Goal: Task Accomplishment & Management: Manage account settings

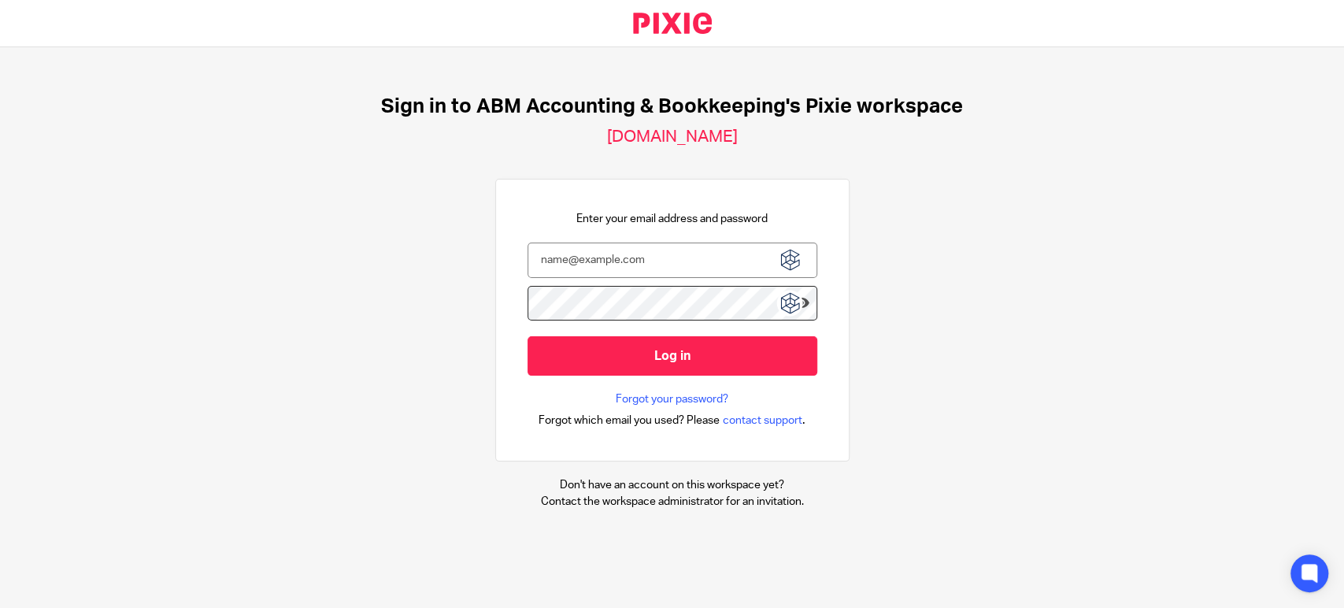
click at [782, 261] on img at bounding box center [790, 260] width 28 height 28
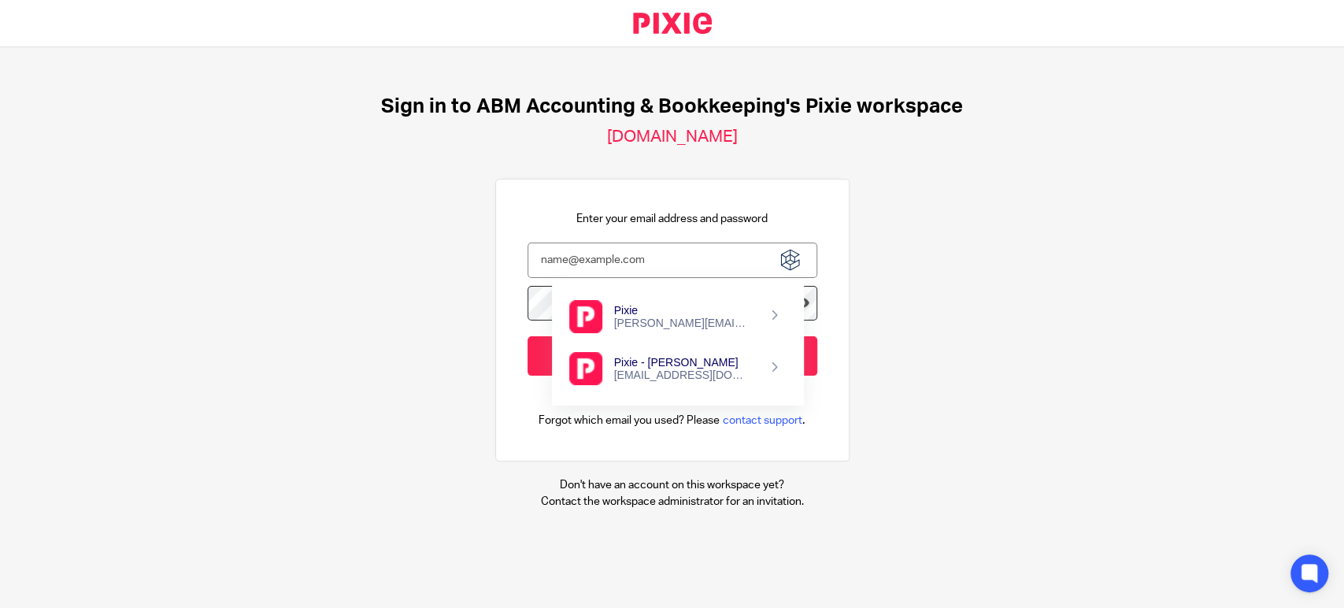
click at [687, 329] on div "navjot.kaur@archeradvisory.ca" at bounding box center [682, 323] width 137 height 13
type input "navjot.kaur@archeradvisory.ca"
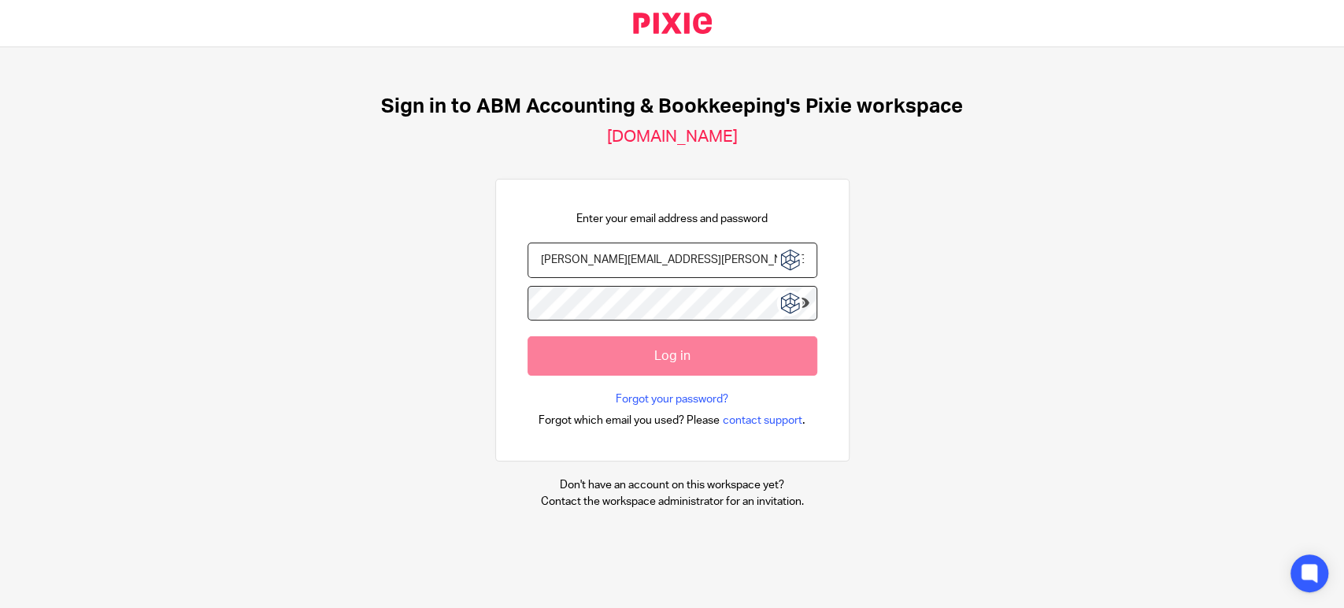
click at [1022, 350] on div "Sign in to ABM Accounting & Bookkeeping's Pixie workspace accountingabm.usepixi…" at bounding box center [672, 302] width 1344 height 510
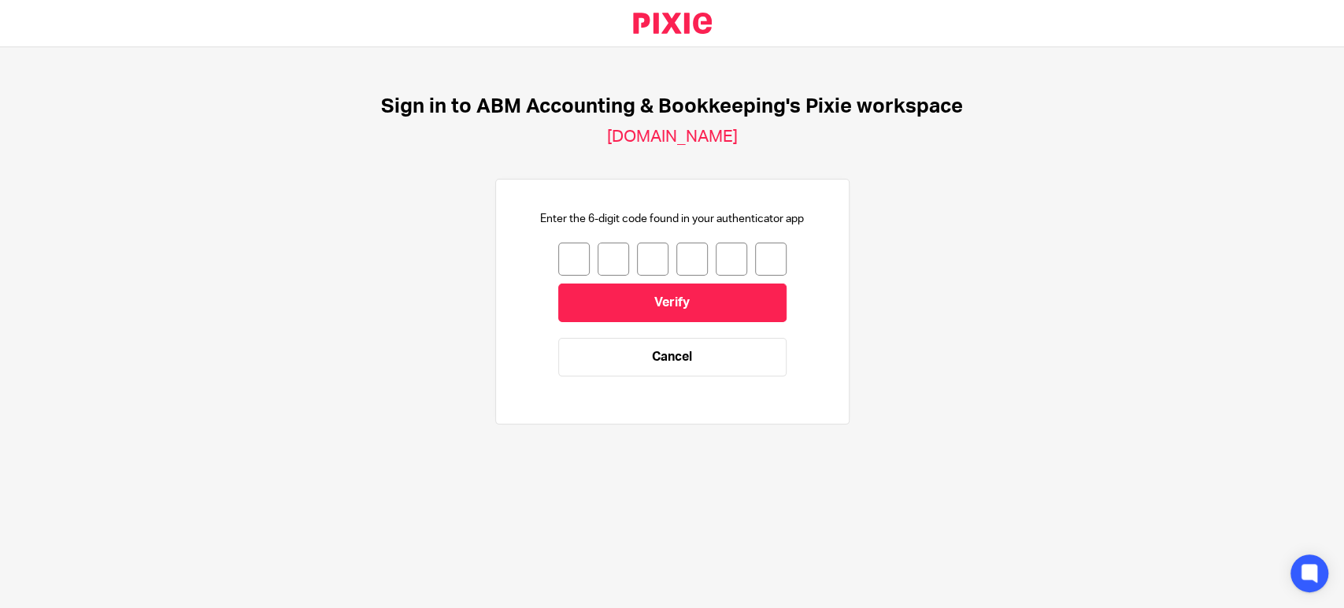
click at [561, 255] on input "number" at bounding box center [574, 259] width 32 height 33
type input "1"
type input "9"
type input "2"
type input "8"
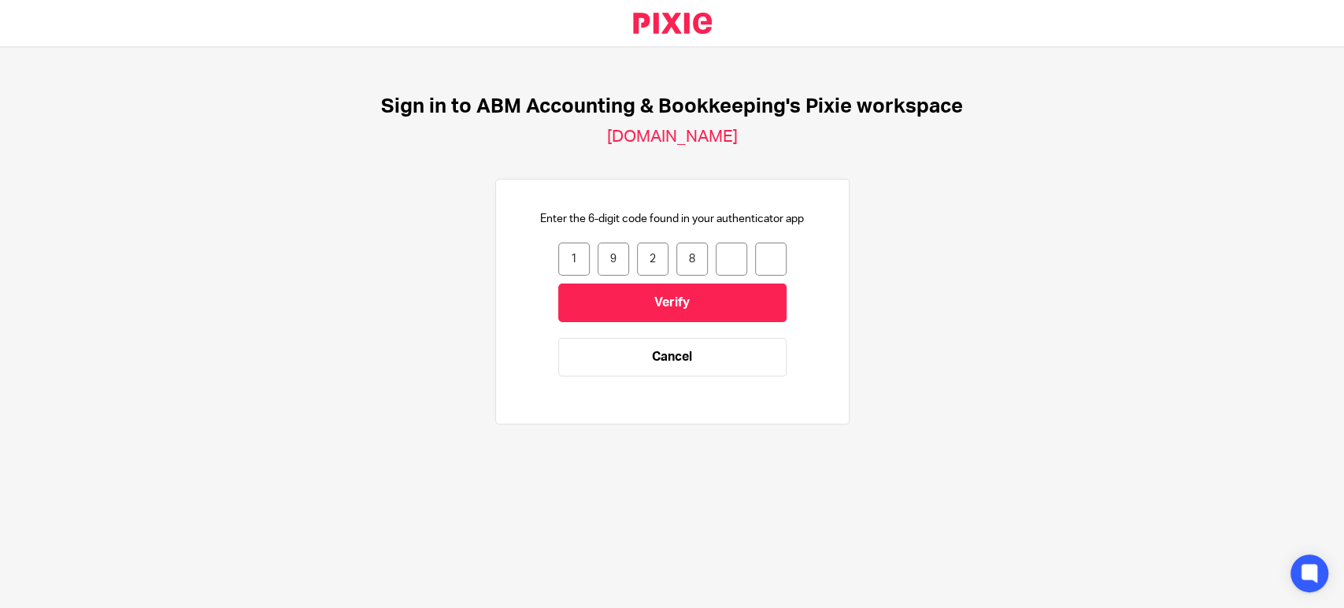
type input "8"
type input "9"
click at [710, 306] on input "Verify" at bounding box center [672, 303] width 228 height 39
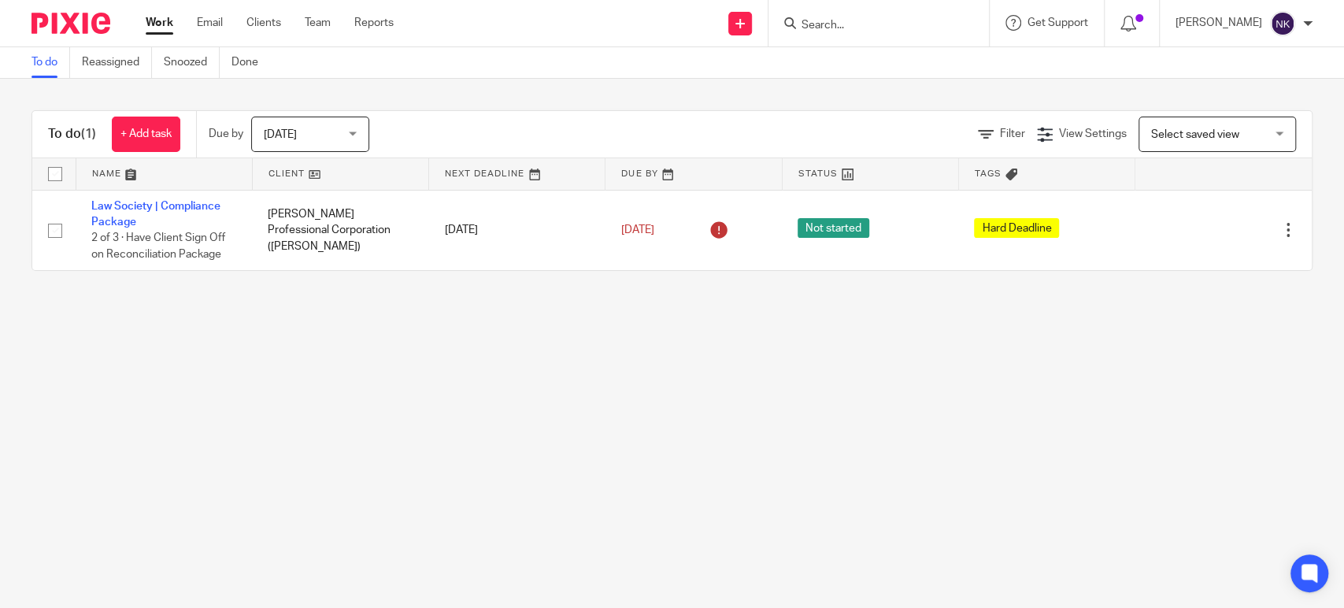
click at [844, 24] on input "Search" at bounding box center [871, 26] width 142 height 14
paste input "Alin Mayer Professional Corporation"
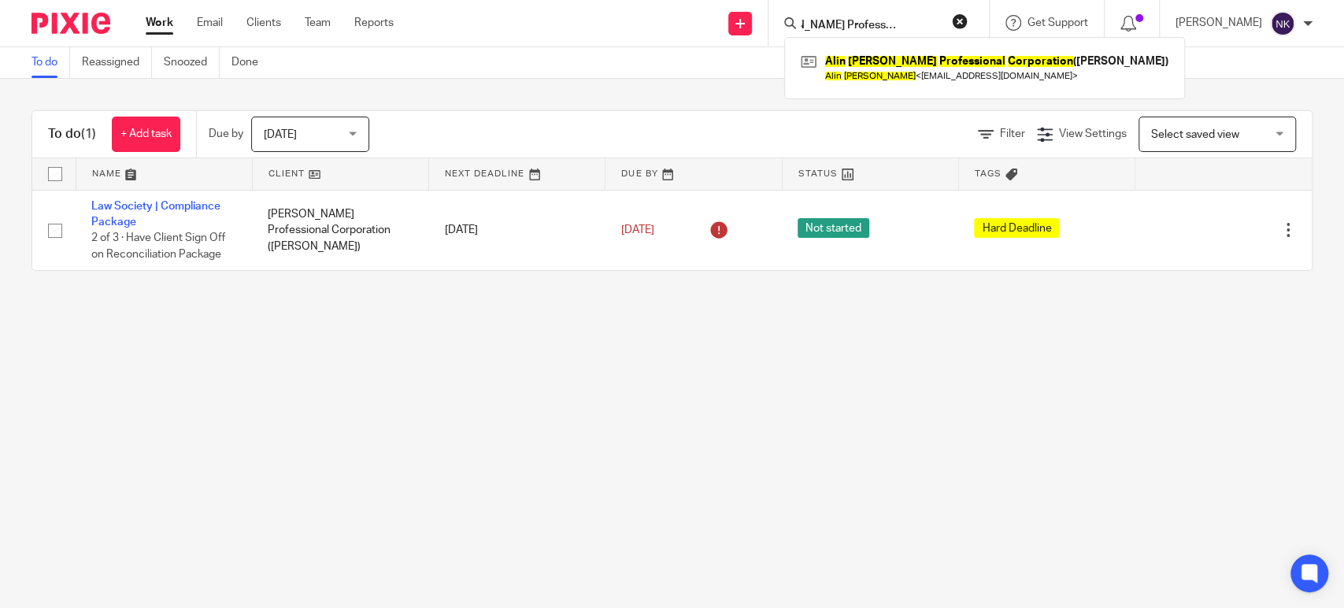
type input "Alin Mayer Professional Corporation"
click button "submit" at bounding box center [0, 0] width 0 height 0
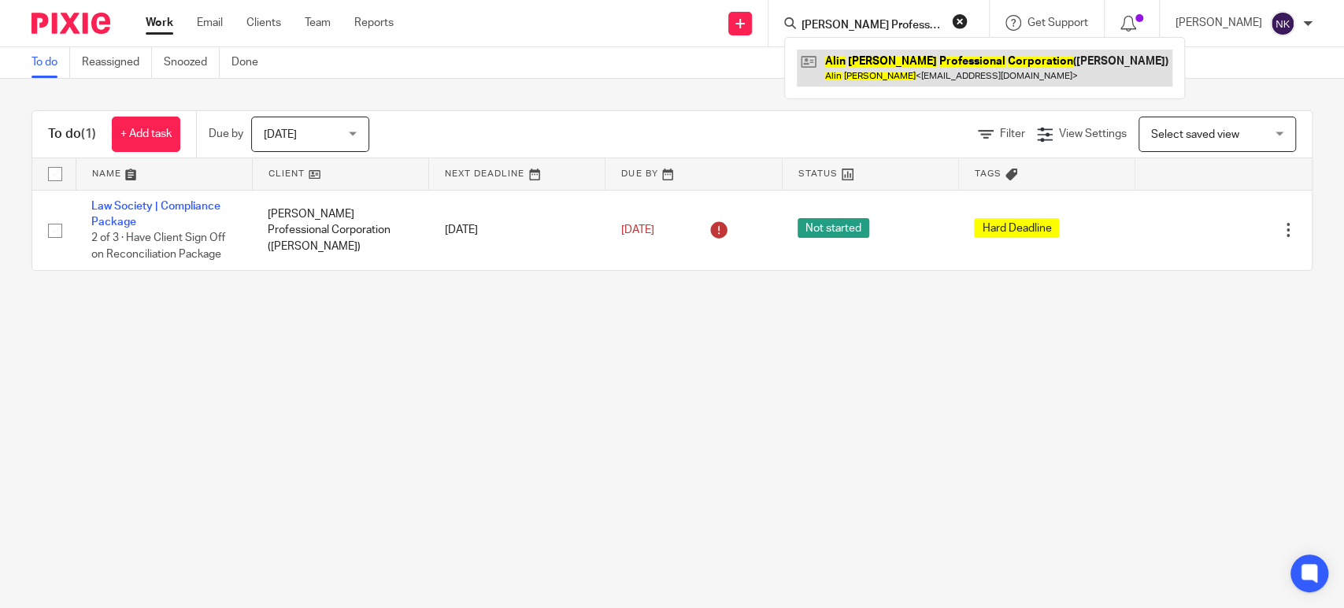
click at [945, 75] on link at bounding box center [985, 68] width 376 height 36
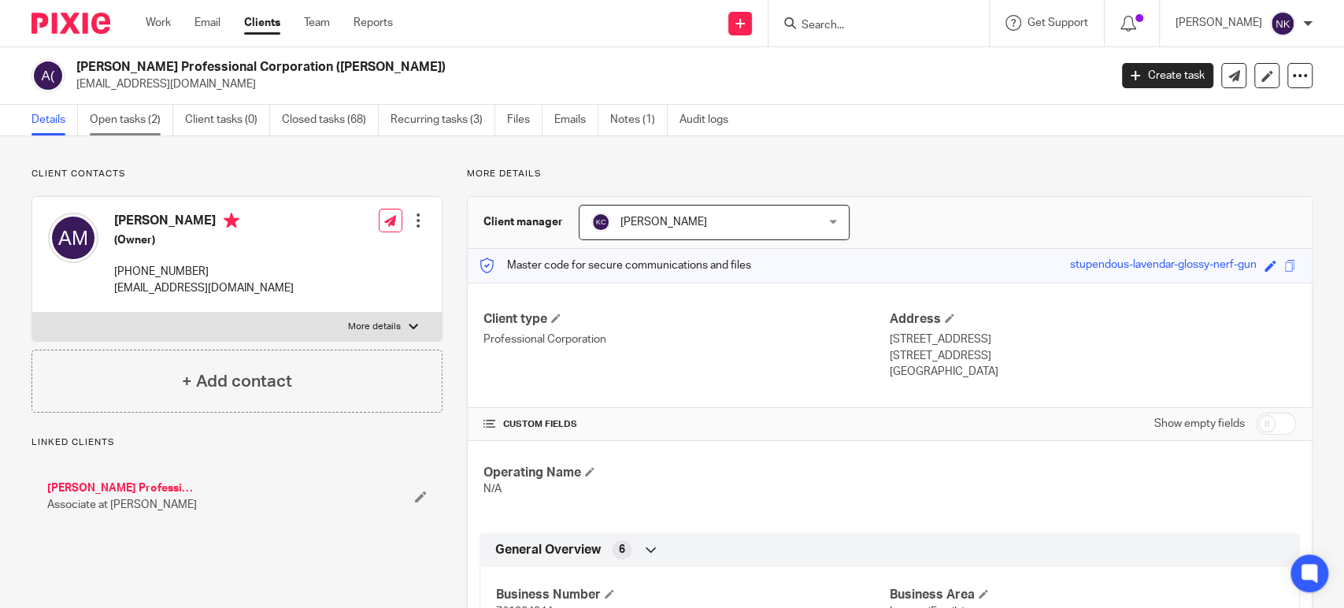
click at [128, 122] on link "Open tasks (2)" at bounding box center [131, 120] width 83 height 31
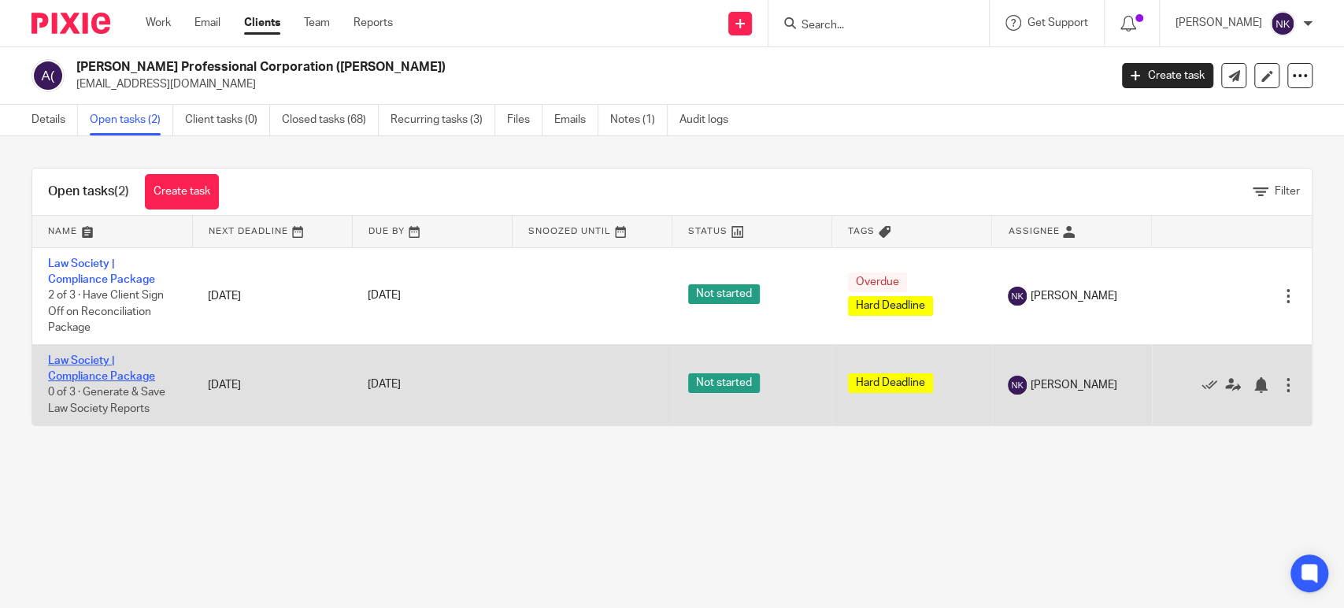
click at [82, 358] on link "Law Society | Compliance Package" at bounding box center [101, 368] width 107 height 27
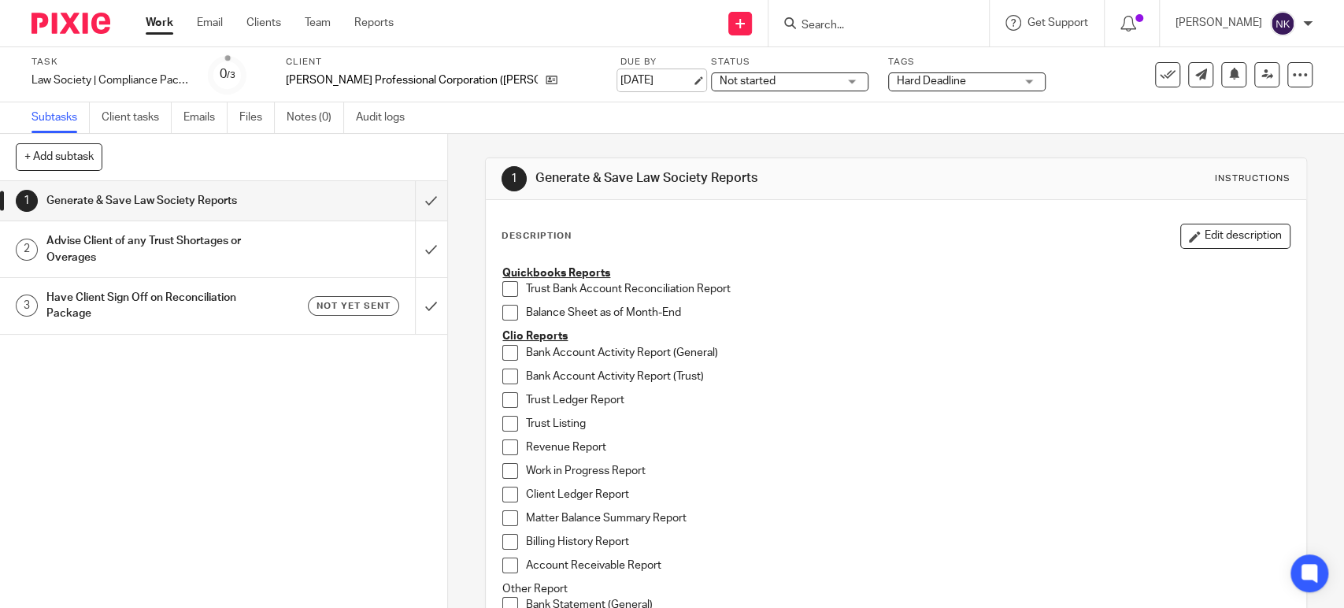
click at [621, 77] on link "Aug 23, 2025" at bounding box center [656, 80] width 71 height 17
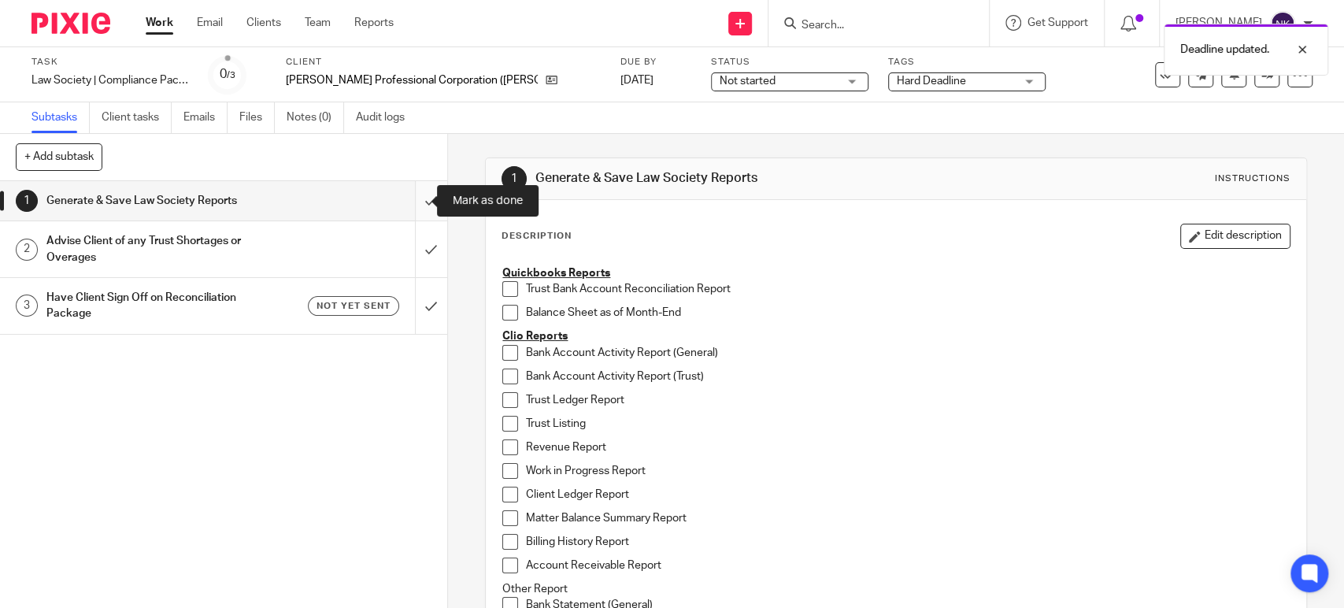
drag, startPoint x: 415, startPoint y: 197, endPoint x: 413, endPoint y: 210, distance: 13.6
click at [414, 197] on input "submit" at bounding box center [223, 200] width 447 height 39
click at [410, 243] on input "submit" at bounding box center [223, 249] width 447 height 56
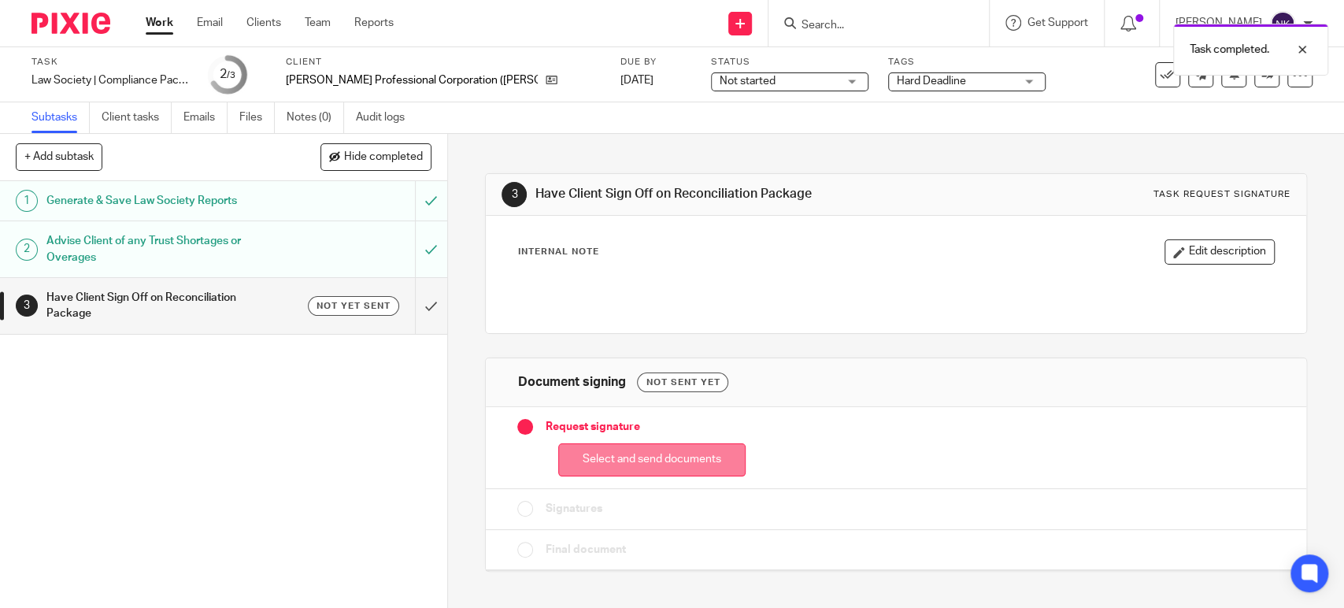
click at [683, 456] on button "Select and send documents" at bounding box center [651, 460] width 187 height 34
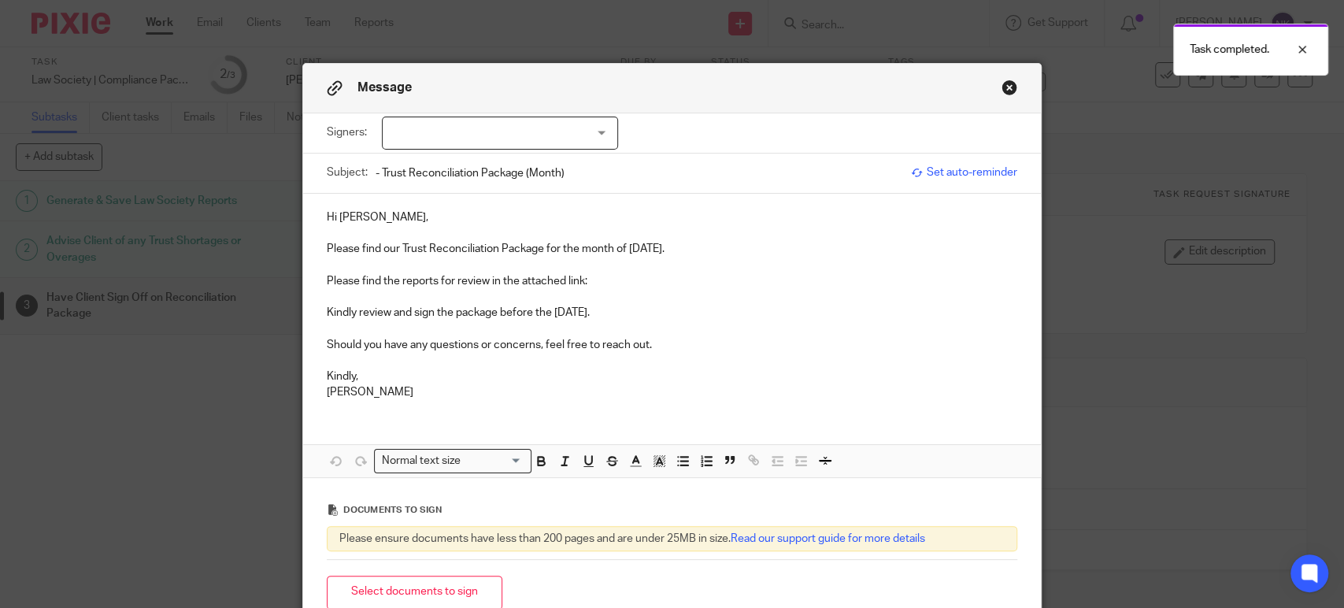
drag, startPoint x: 497, startPoint y: 124, endPoint x: 480, endPoint y: 143, distance: 25.1
click at [498, 126] on div at bounding box center [500, 133] width 236 height 33
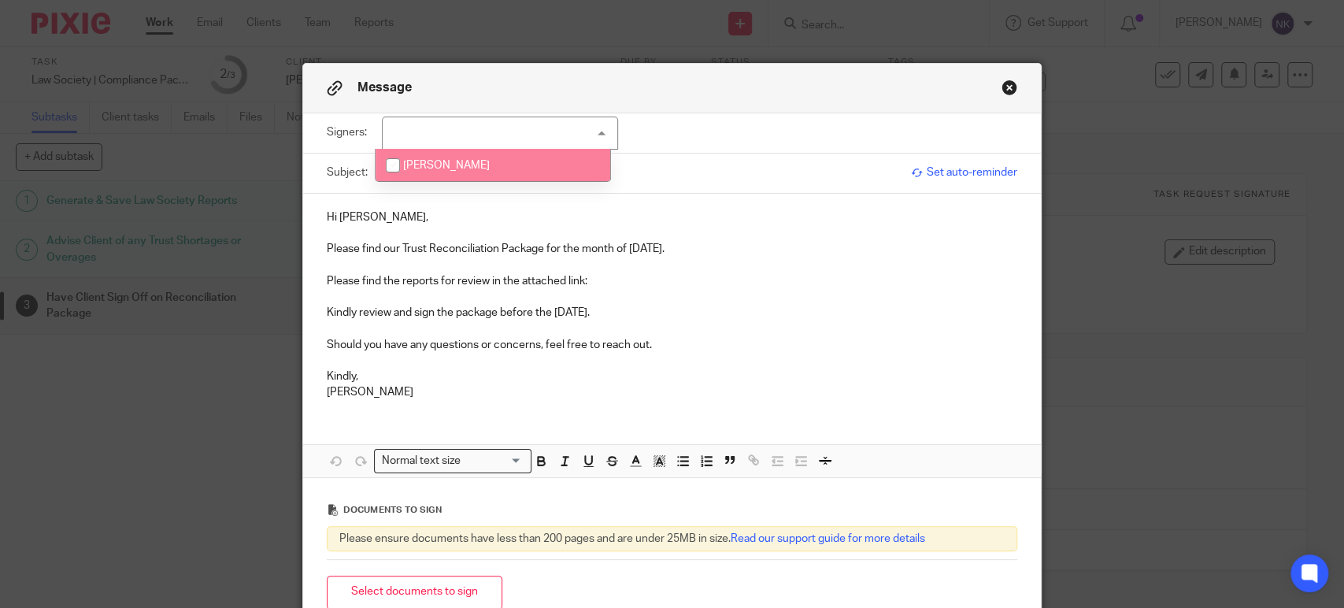
click at [473, 171] on li "Alin Mayer" at bounding box center [493, 165] width 235 height 32
checkbox input "true"
click at [471, 227] on p at bounding box center [672, 233] width 691 height 16
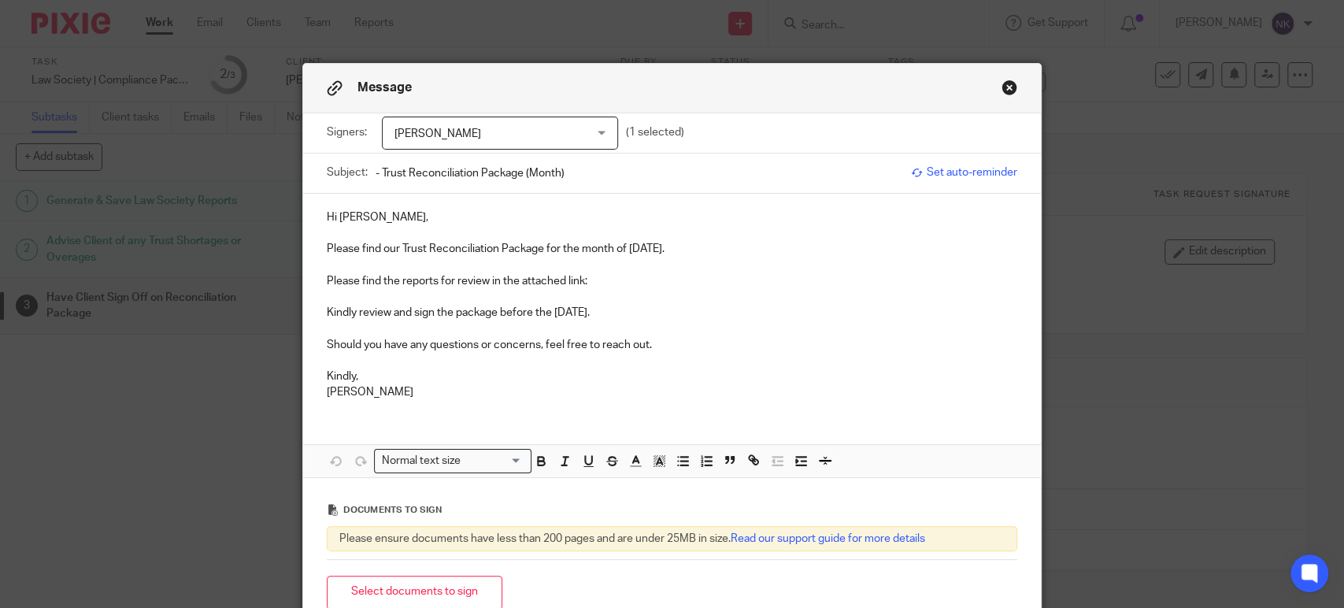
drag, startPoint x: 625, startPoint y: 246, endPoint x: 673, endPoint y: 251, distance: 47.6
click at [673, 251] on p "Please find our Trust Reconciliation Package for the month of [DATE]." at bounding box center [672, 249] width 691 height 16
copy p "[DATE]"
drag, startPoint x: 588, startPoint y: 165, endPoint x: 520, endPoint y: 186, distance: 71.7
click at [520, 186] on input "- Trust Reconciliation Package (Month)" at bounding box center [640, 172] width 528 height 35
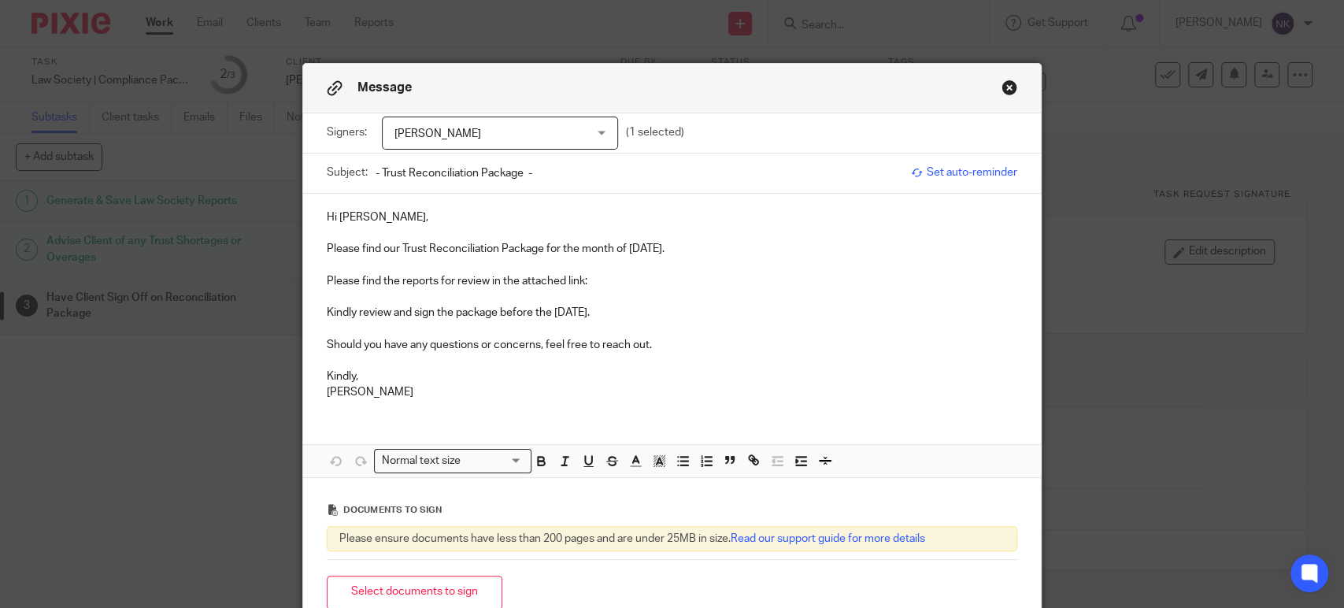
paste input "July 2025"
click at [376, 172] on input "- Trust Reconciliation Package - July 2025" at bounding box center [640, 172] width 528 height 35
paste input "Alin Mayer Professional Corporation"
type input "Alin Mayer Professional Corporation - Trust Reconciliation Package - July 2025"
click at [593, 279] on p "Please find the reports for review in the attached link:" at bounding box center [672, 281] width 691 height 16
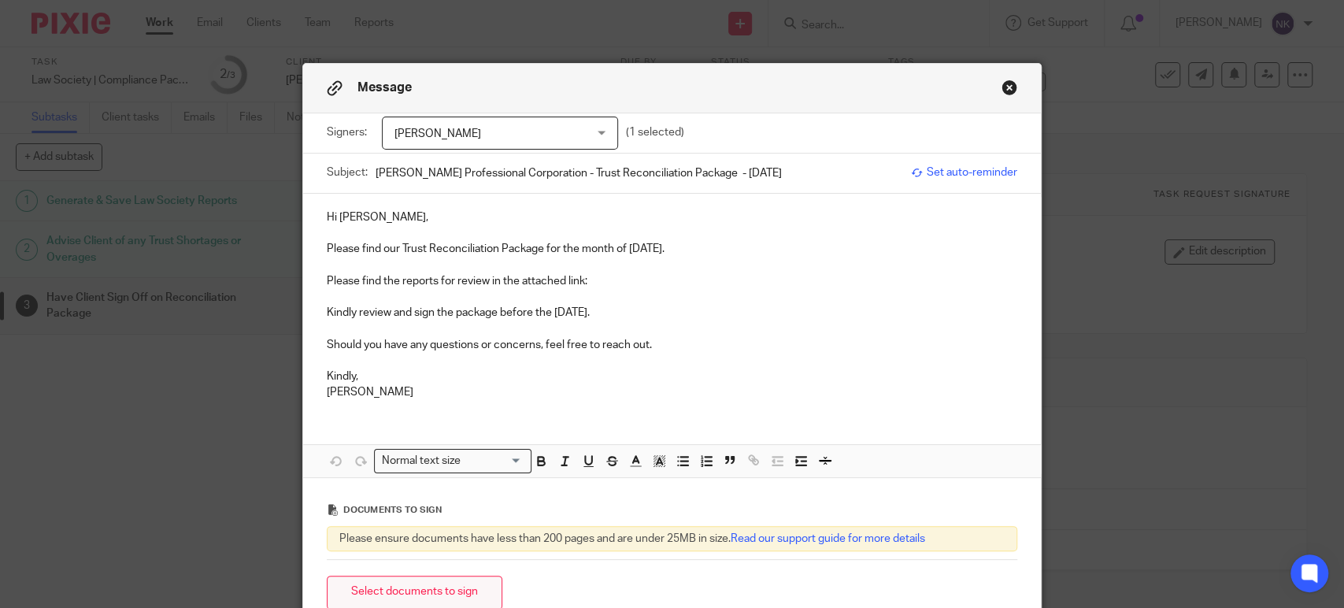
click at [439, 587] on button "Select documents to sign" at bounding box center [415, 593] width 176 height 34
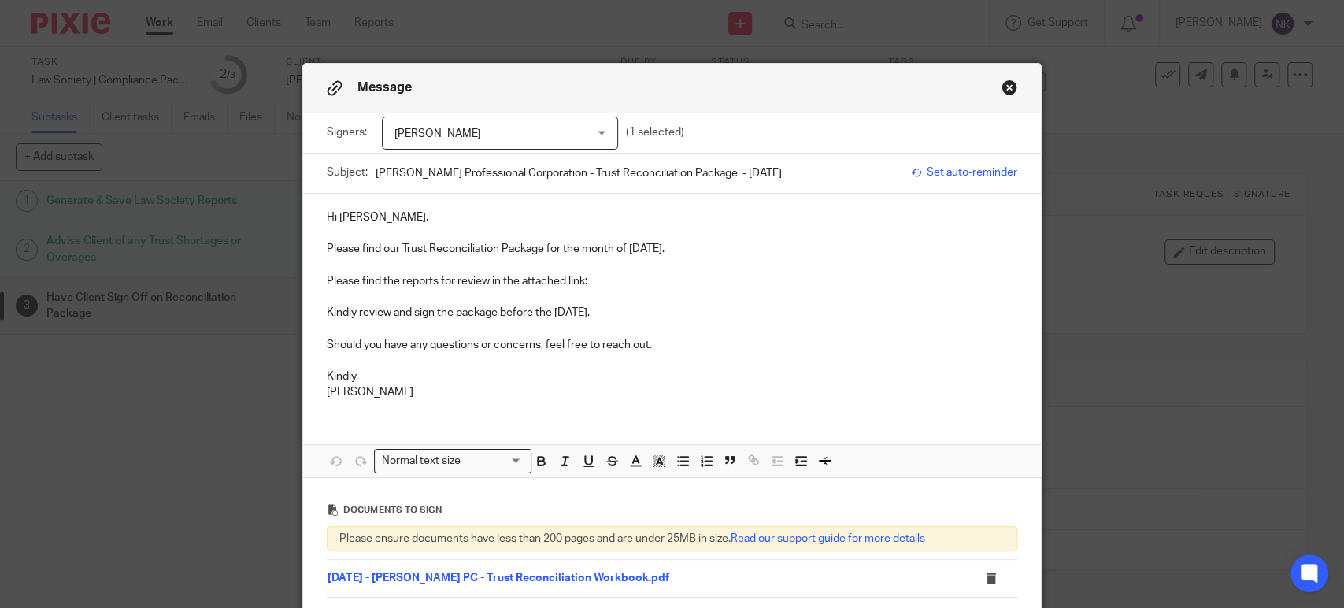
click at [608, 295] on p at bounding box center [672, 297] width 691 height 16
click at [616, 280] on p "Please find the reports for review in the attached link:" at bounding box center [672, 281] width 691 height 16
click at [669, 346] on p "Should you have any questions or concerns, feel free to reach out." at bounding box center [672, 345] width 691 height 16
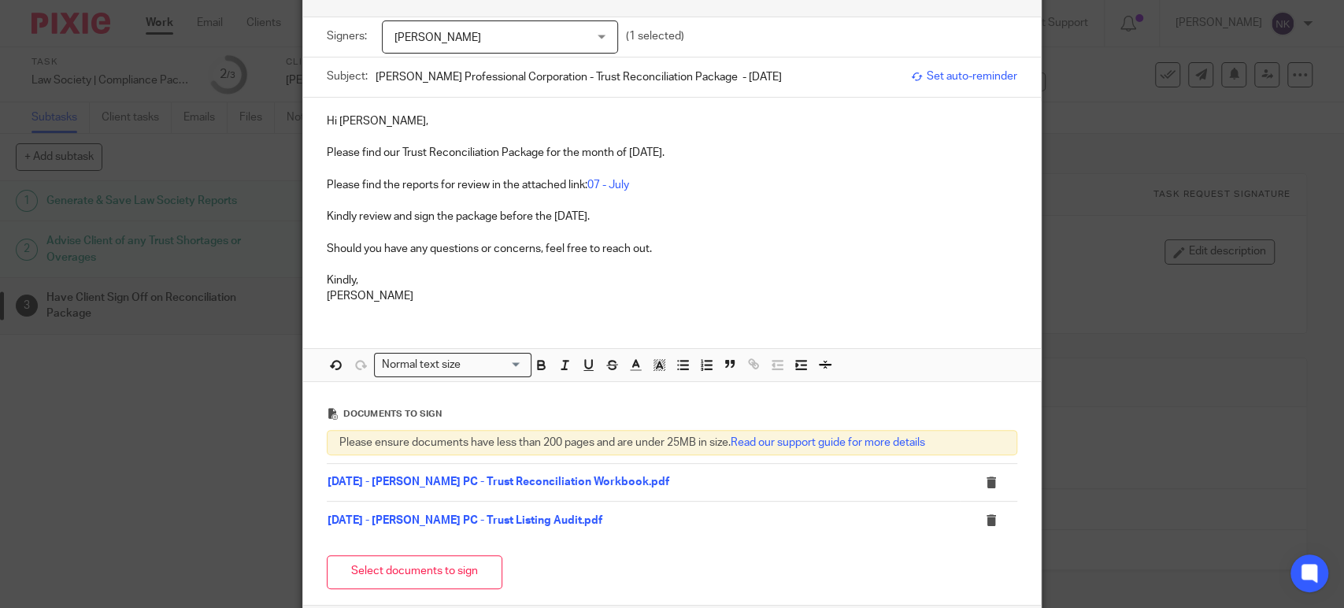
scroll to position [236, 0]
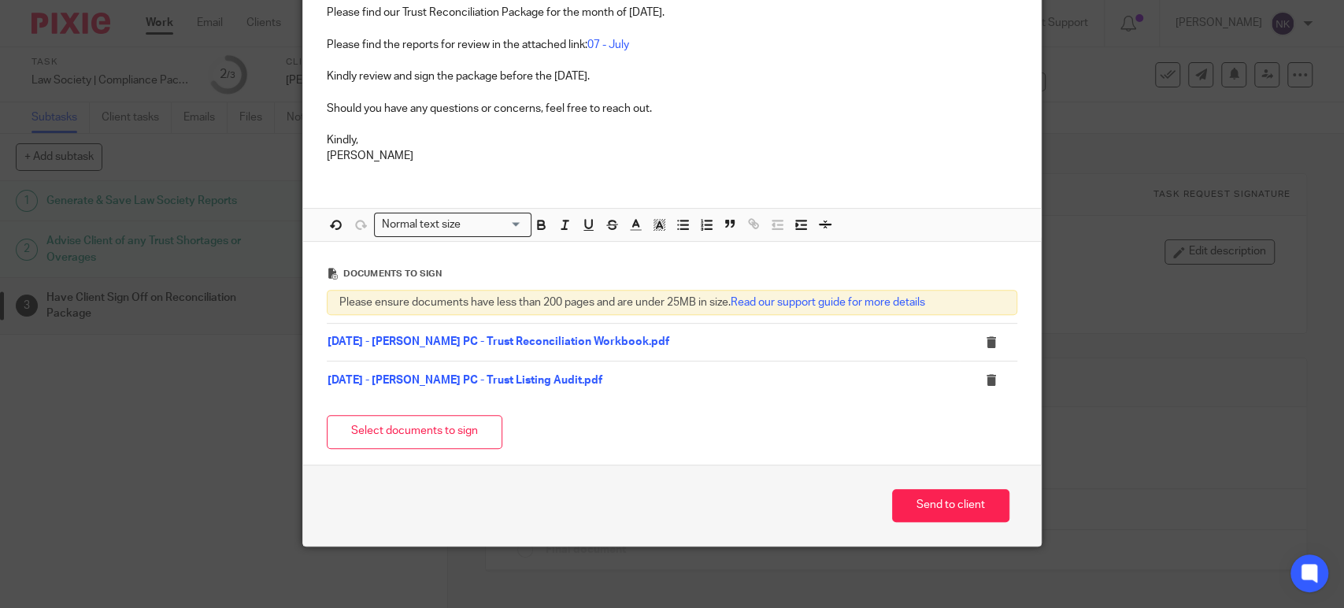
click at [791, 136] on p "Kindly," at bounding box center [672, 140] width 691 height 16
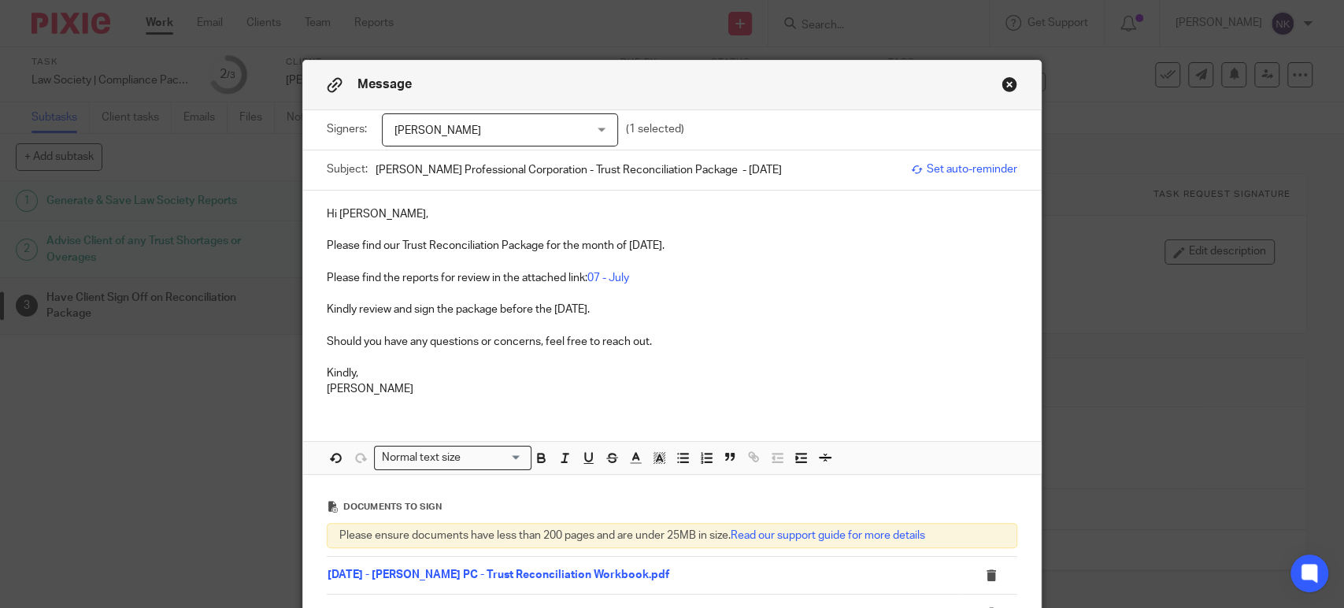
scroll to position [0, 0]
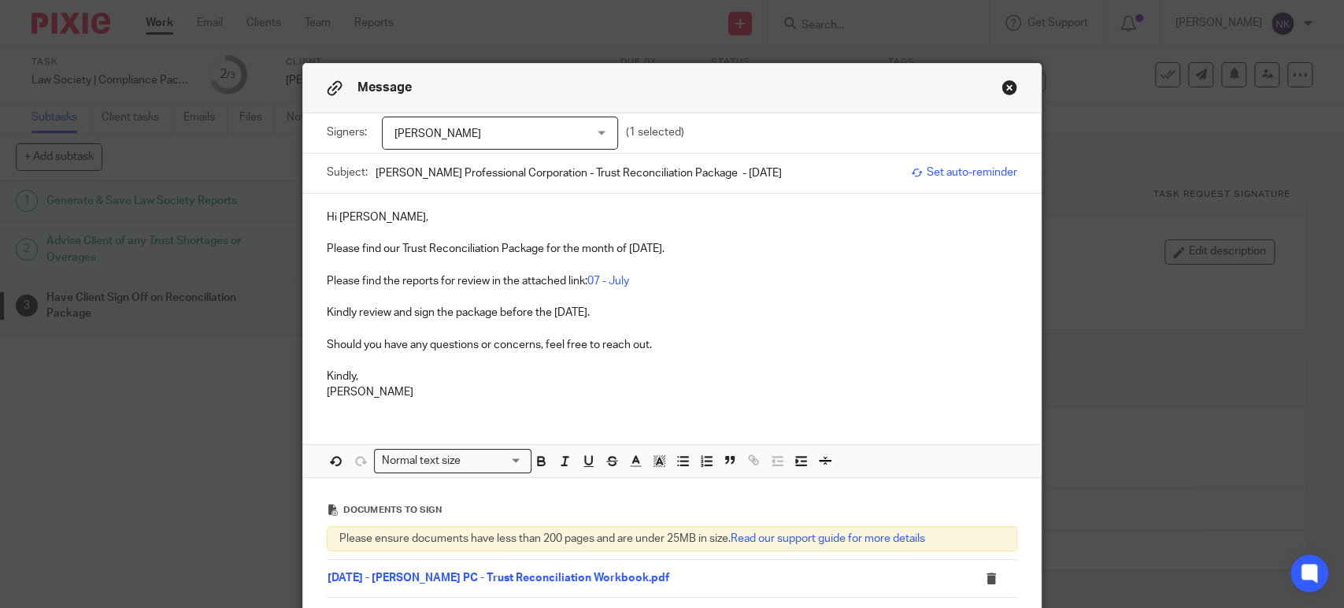
click at [798, 280] on p "Please find the reports for review in the attached link: 07 - July" at bounding box center [672, 281] width 691 height 16
click at [636, 284] on p "Please find the reports for review in the attached link: 07 - July" at bounding box center [672, 281] width 691 height 16
click at [655, 314] on p "Kindly review and sign the package before the 25th of August 2025." at bounding box center [672, 313] width 691 height 16
click at [691, 250] on p "Please find our Trust Reconciliation Package for the month of July 2025." at bounding box center [672, 249] width 691 height 16
click at [632, 282] on p "Please find the reports for review in the attached link: 07 - July" at bounding box center [672, 281] width 691 height 16
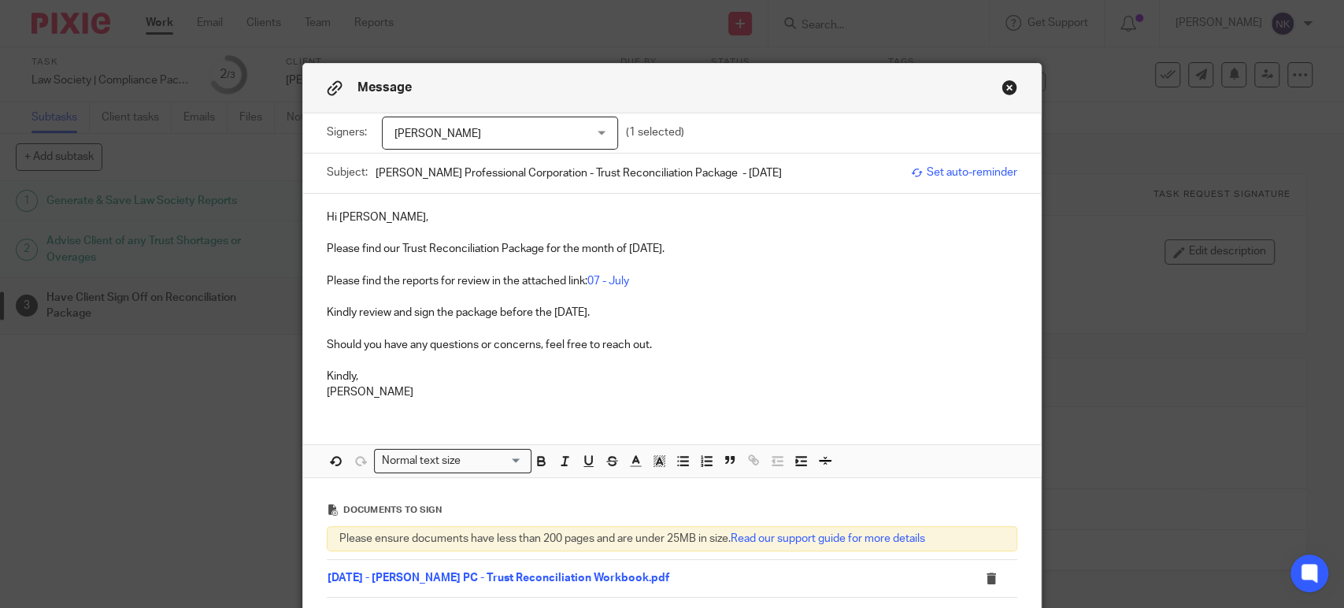
click at [691, 317] on p "Kindly review and sign the package before the 25th of August 2025." at bounding box center [672, 313] width 691 height 16
click at [650, 339] on p "Should you have any questions or concerns, feel free to reach out." at bounding box center [672, 345] width 691 height 16
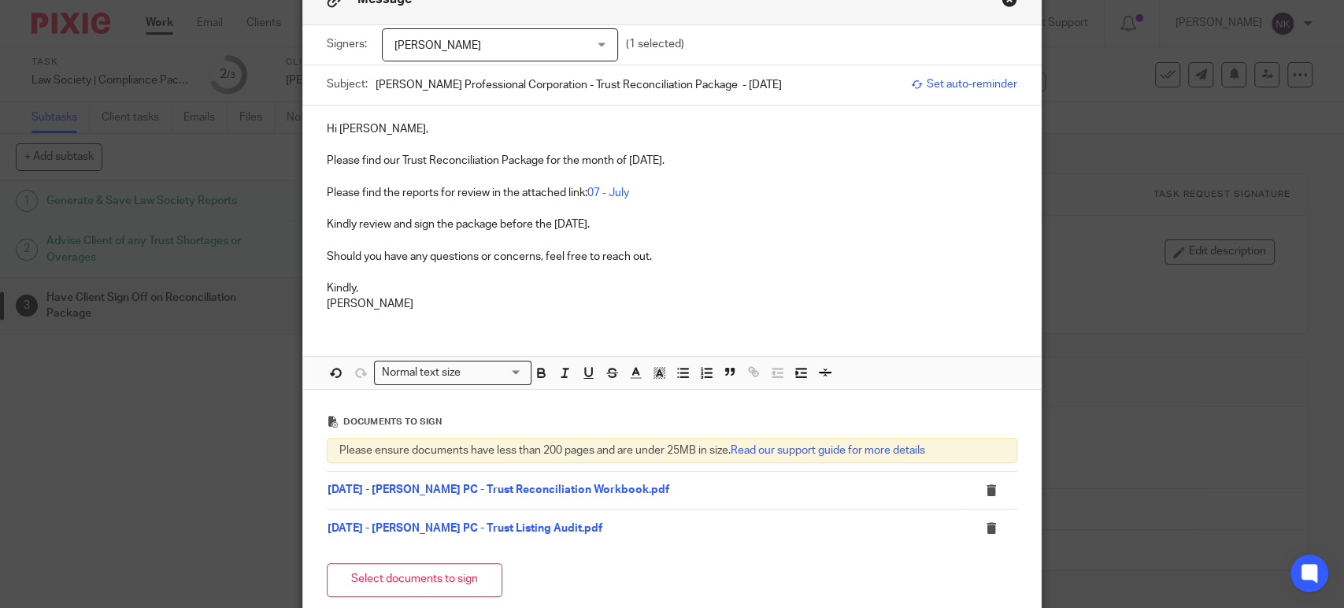
scroll to position [236, 0]
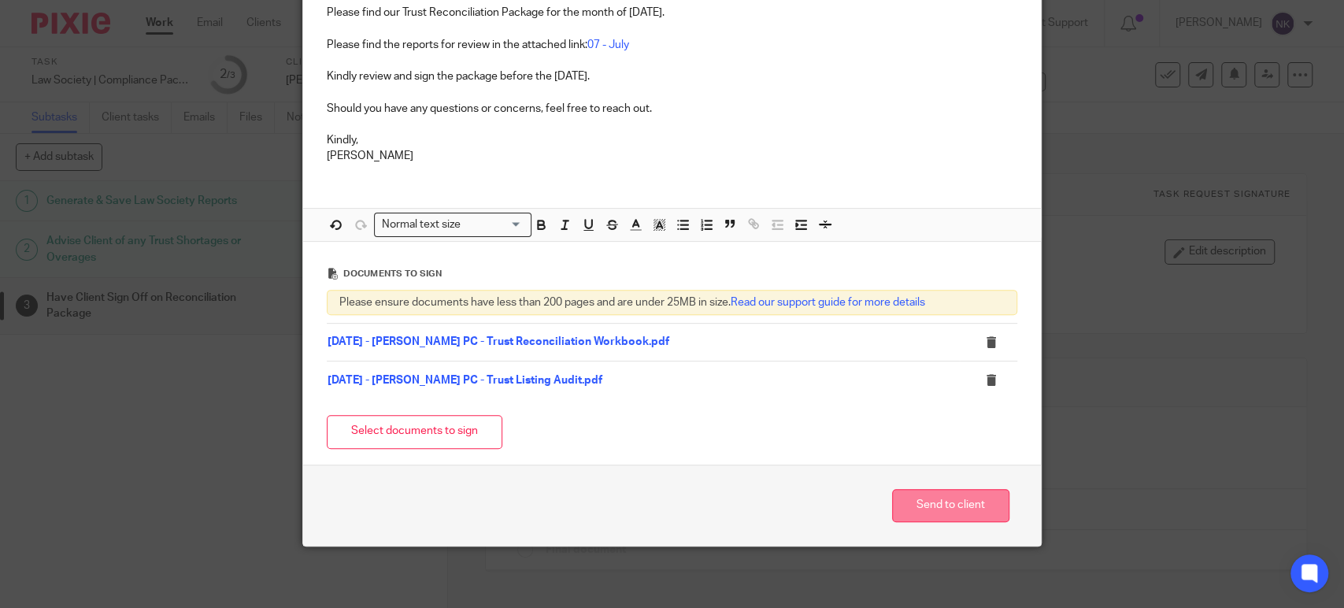
click at [947, 512] on button "Send to client" at bounding box center [950, 506] width 117 height 34
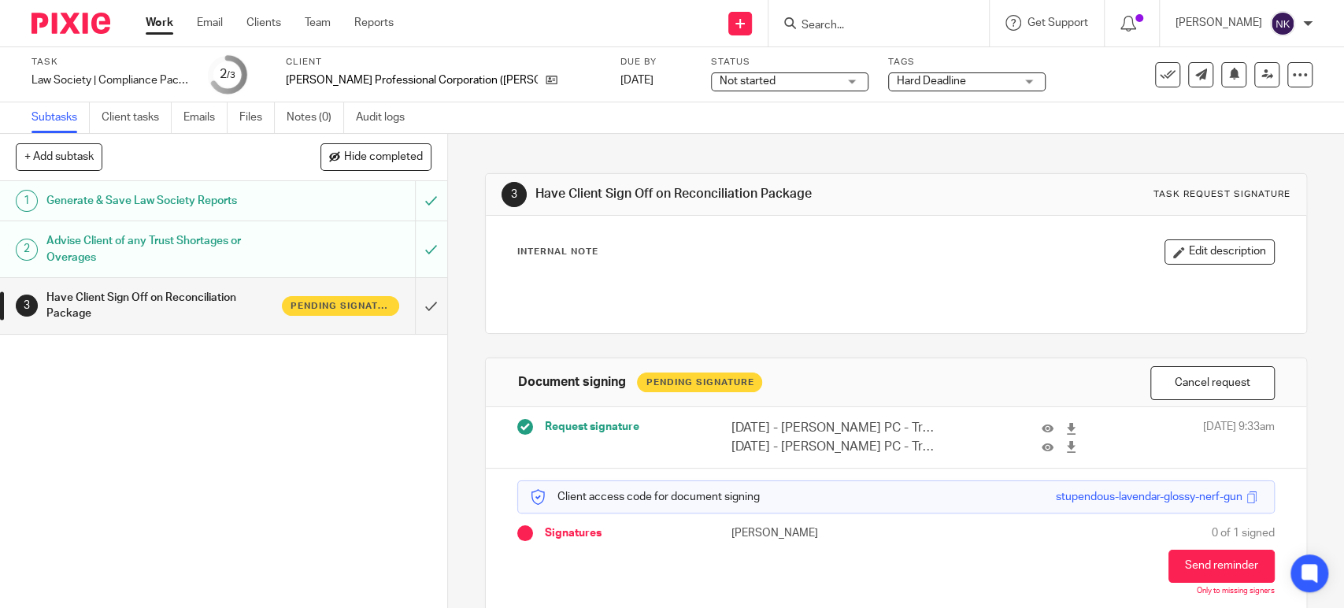
click at [856, 27] on input "Search" at bounding box center [871, 26] width 142 height 14
paste input "[PERSON_NAME] Professional Corporation"
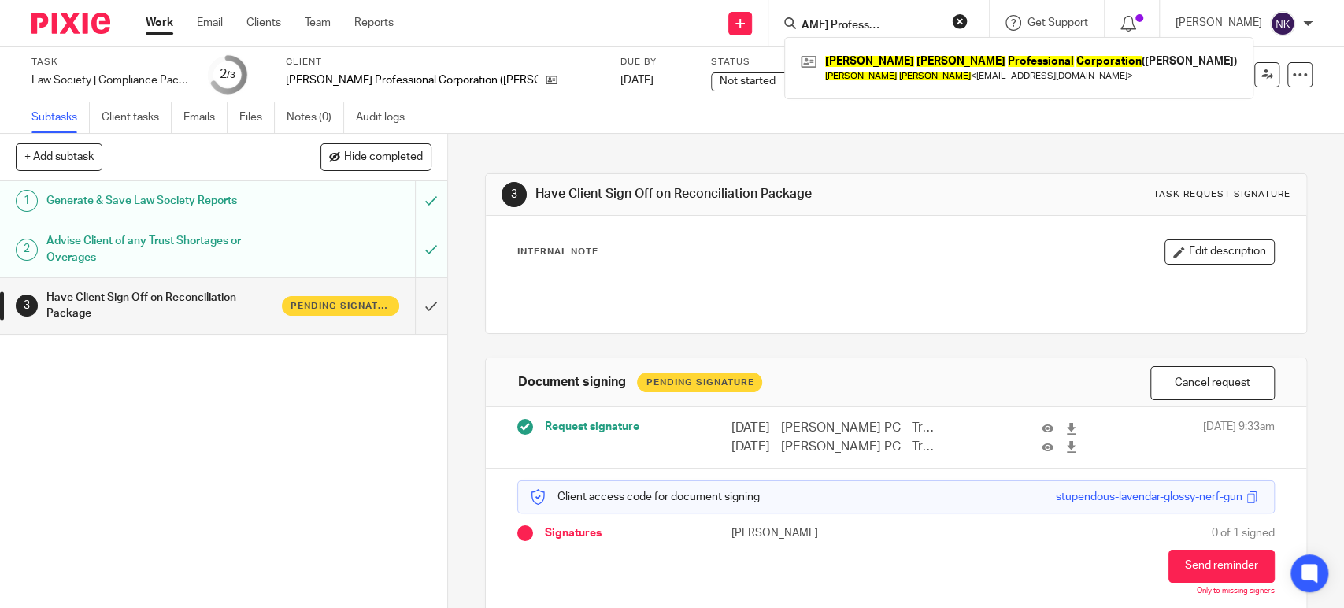
type input "[PERSON_NAME] Professional Corporation"
click button "submit" at bounding box center [0, 0] width 0 height 0
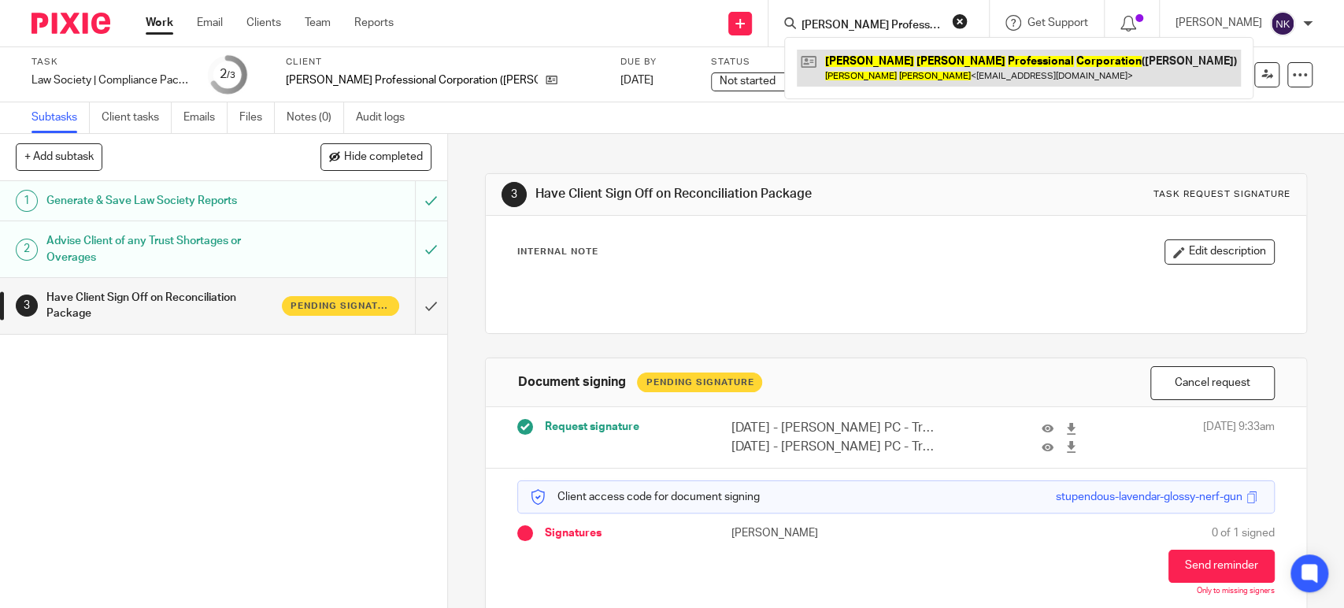
click at [980, 80] on link at bounding box center [1019, 68] width 444 height 36
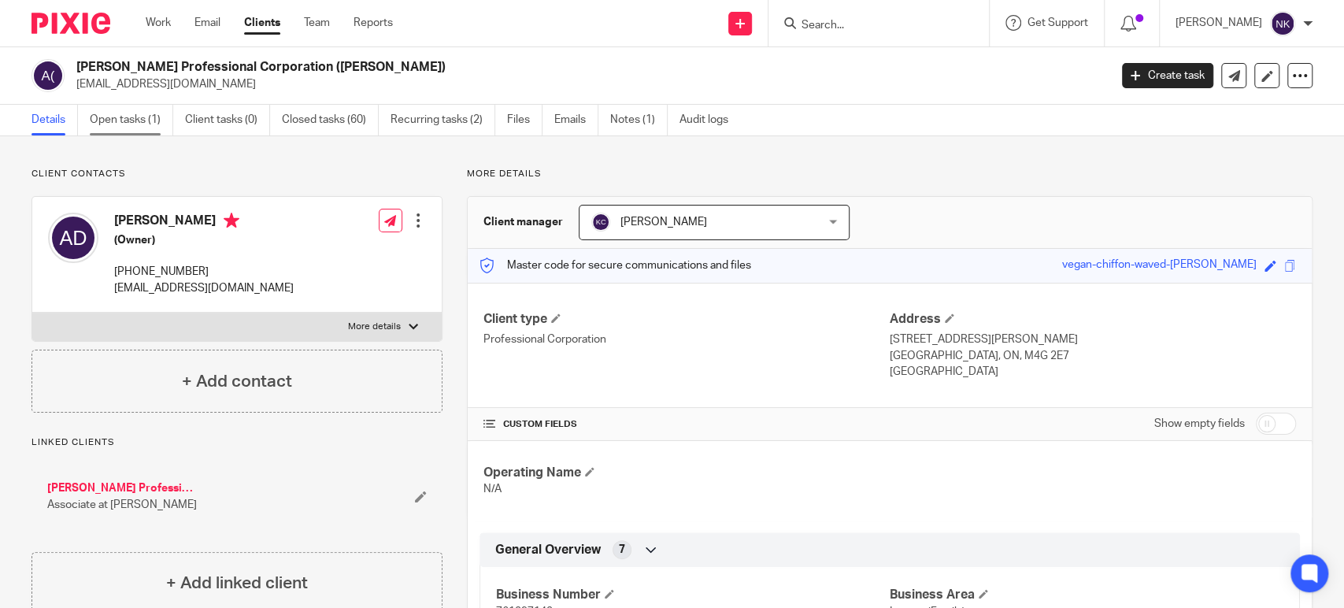
click at [143, 124] on link "Open tasks (1)" at bounding box center [131, 120] width 83 height 31
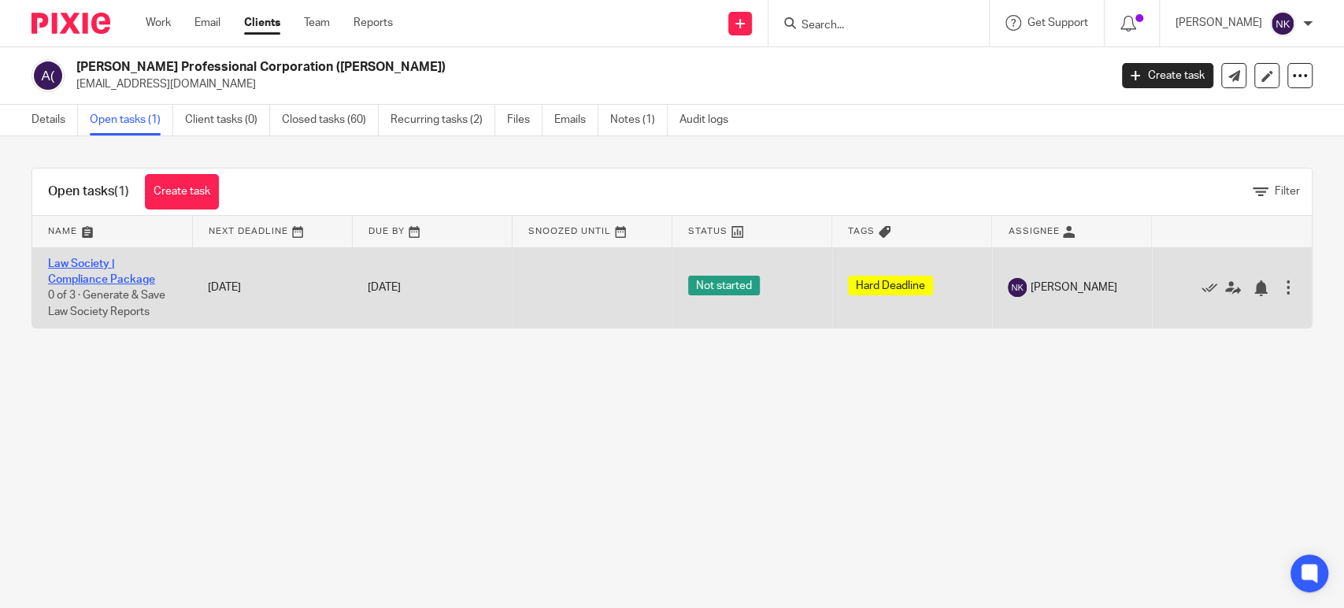
click at [102, 276] on link "Law Society | Compliance Package" at bounding box center [101, 271] width 107 height 27
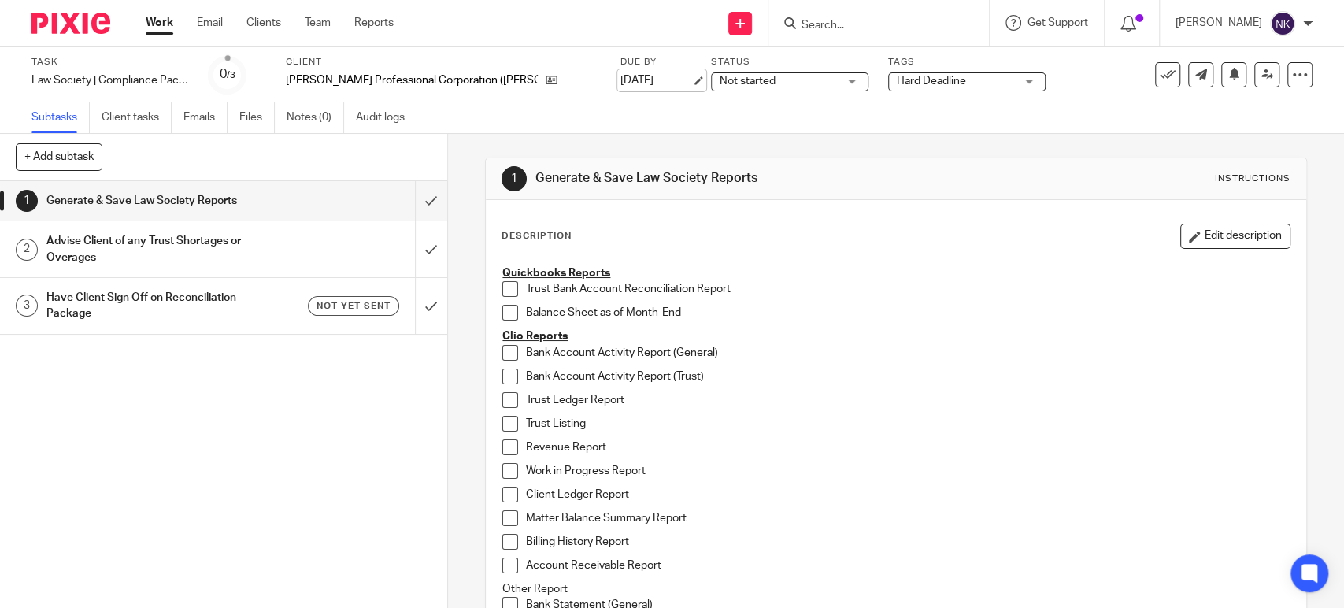
click at [621, 81] on link "[DATE]" at bounding box center [656, 80] width 71 height 17
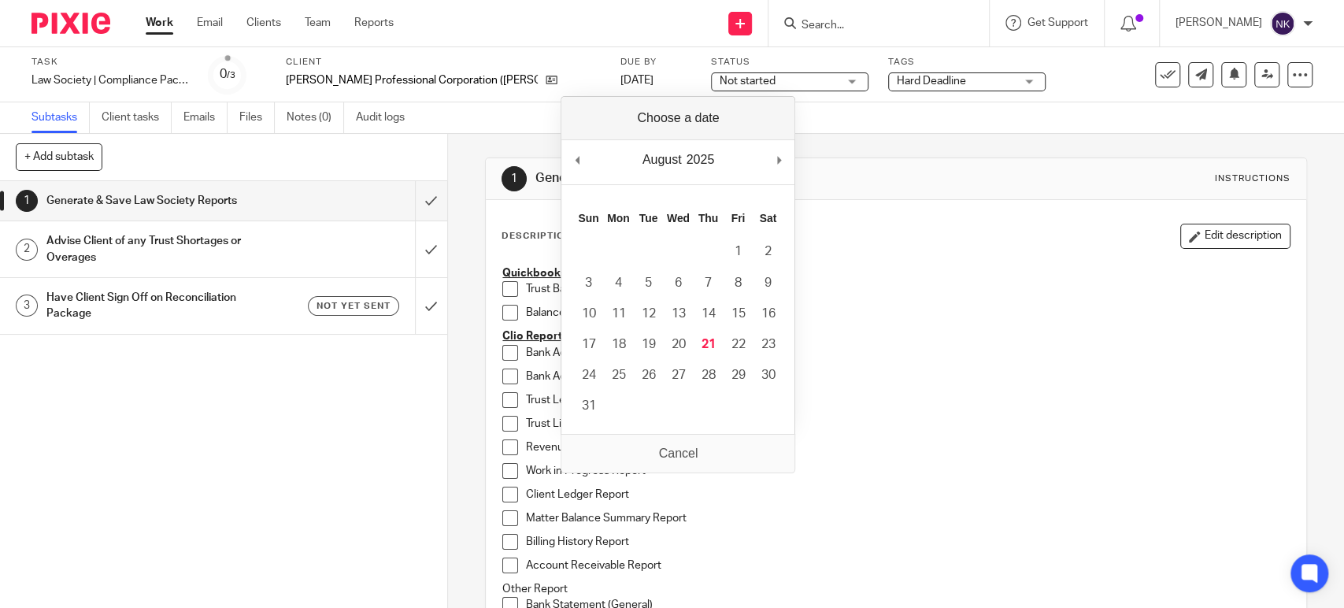
drag, startPoint x: 378, startPoint y: 502, endPoint x: 384, endPoint y: 332, distance: 169.4
click at [378, 502] on div "1 Generate & Save Law Society Reports 2 Advise Client of any Trust Shortages or…" at bounding box center [223, 394] width 447 height 427
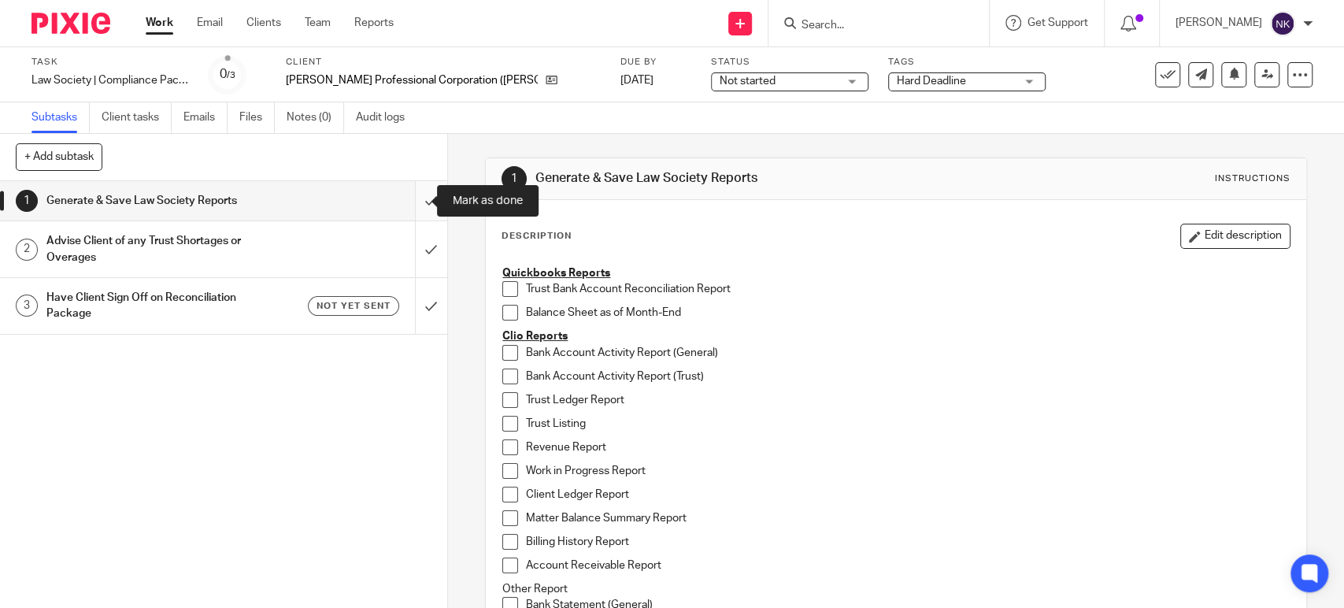
click at [416, 206] on input "submit" at bounding box center [223, 200] width 447 height 39
click at [416, 250] on input "submit" at bounding box center [223, 249] width 447 height 56
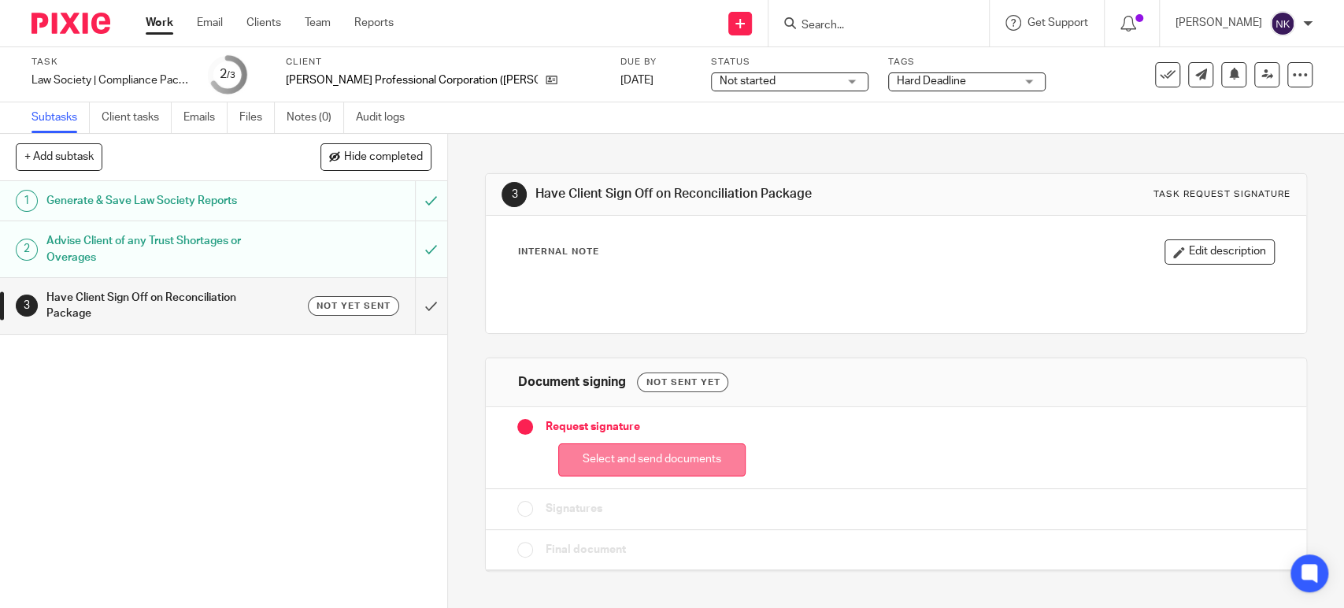
click at [646, 454] on button "Select and send documents" at bounding box center [651, 460] width 187 height 34
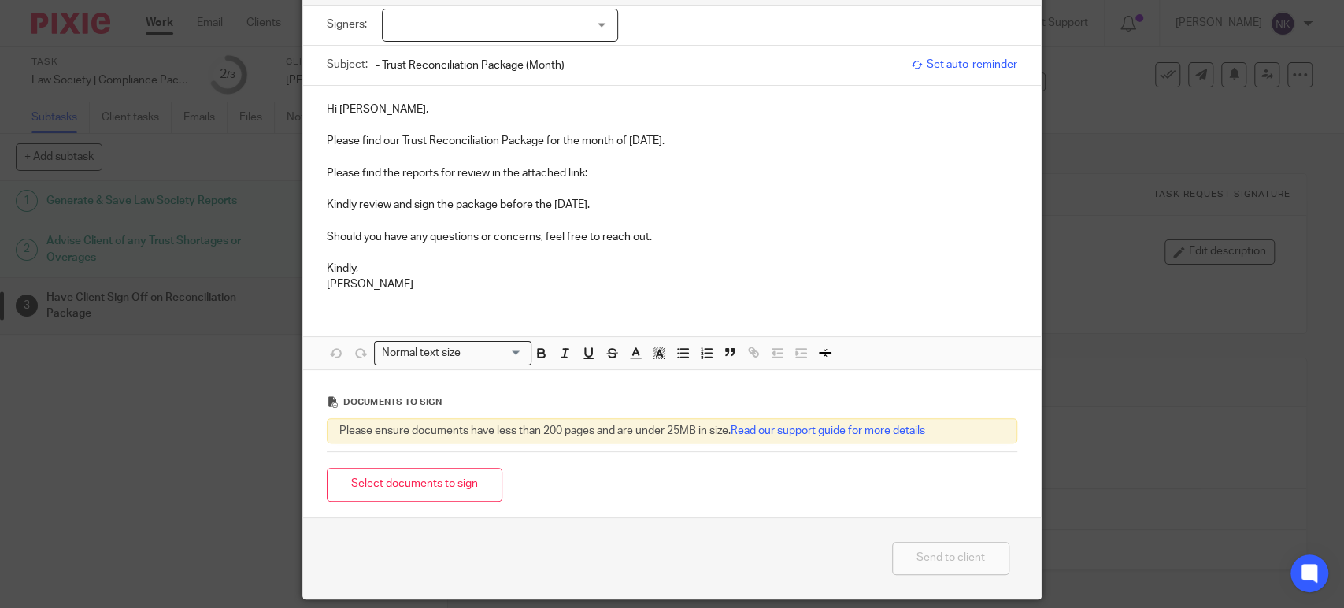
scroll to position [161, 0]
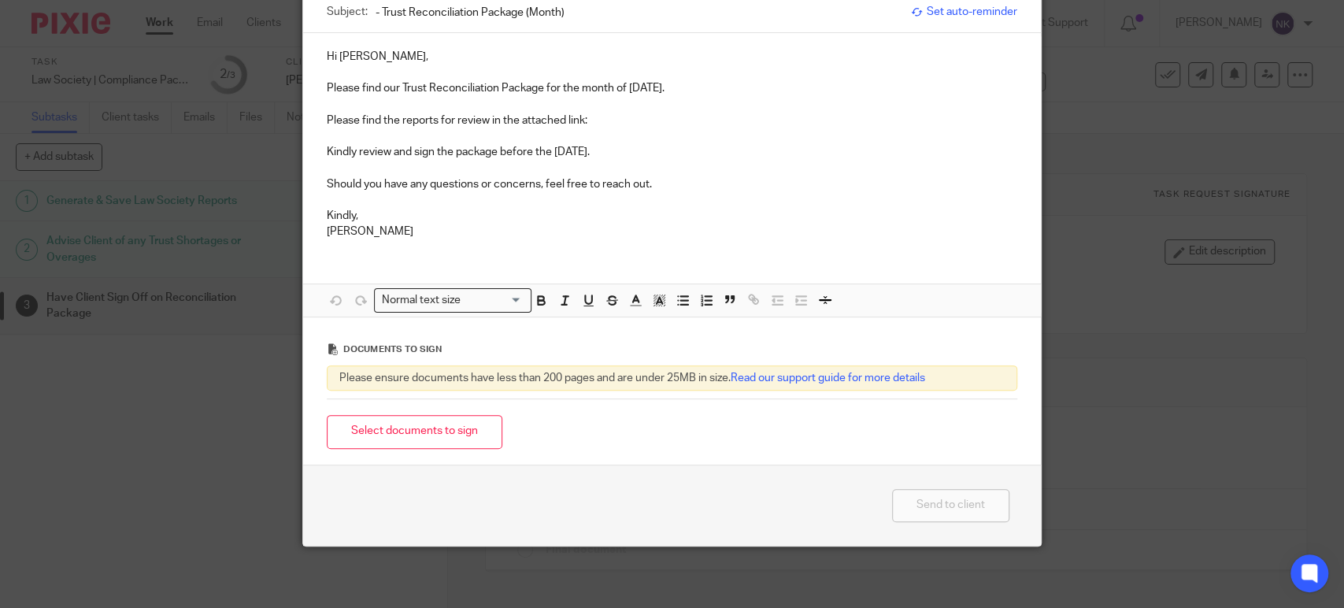
click at [440, 439] on button "Select documents to sign" at bounding box center [415, 432] width 176 height 34
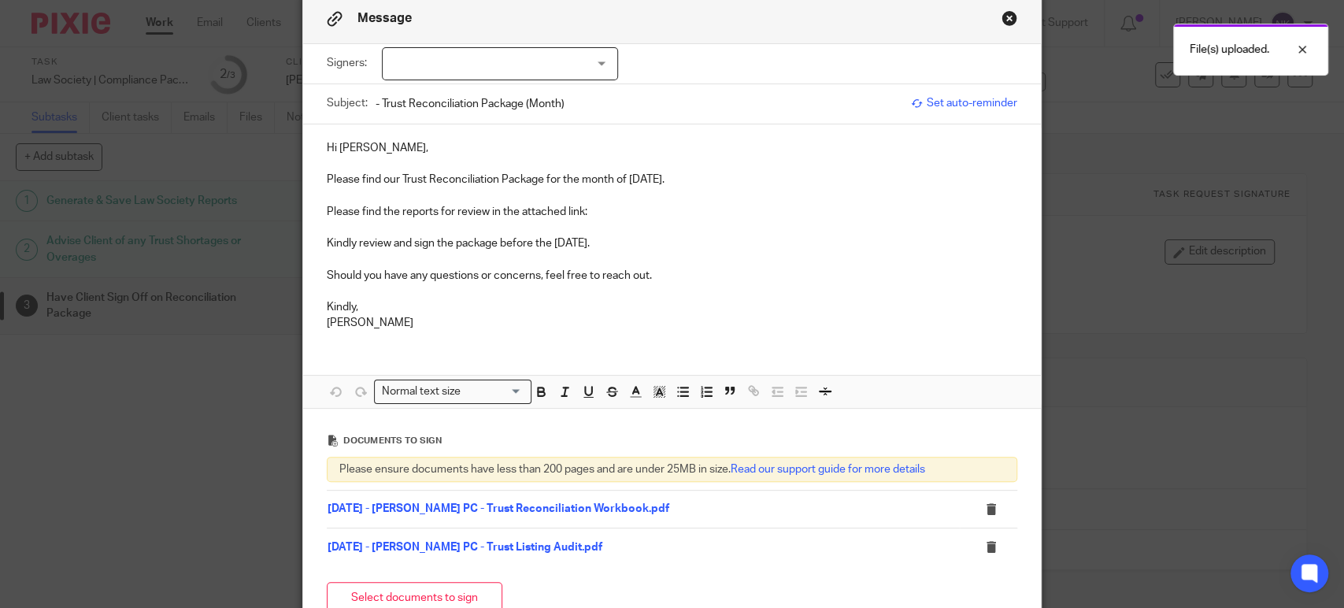
scroll to position [0, 0]
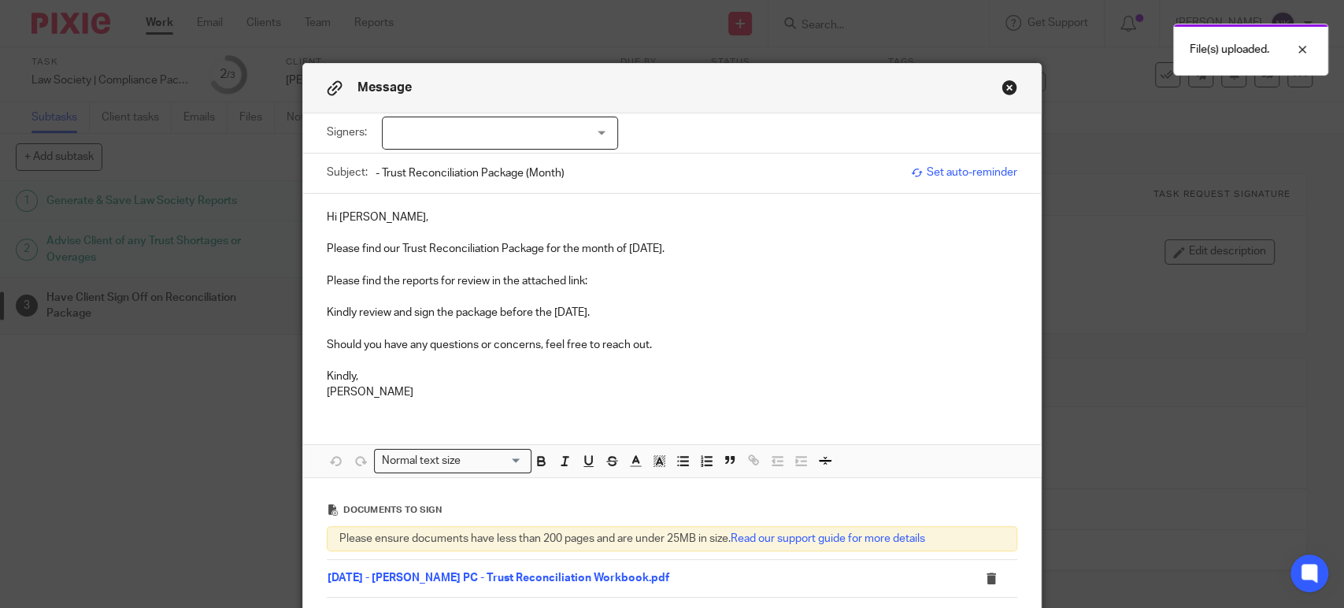
click at [481, 129] on div at bounding box center [500, 133] width 236 height 33
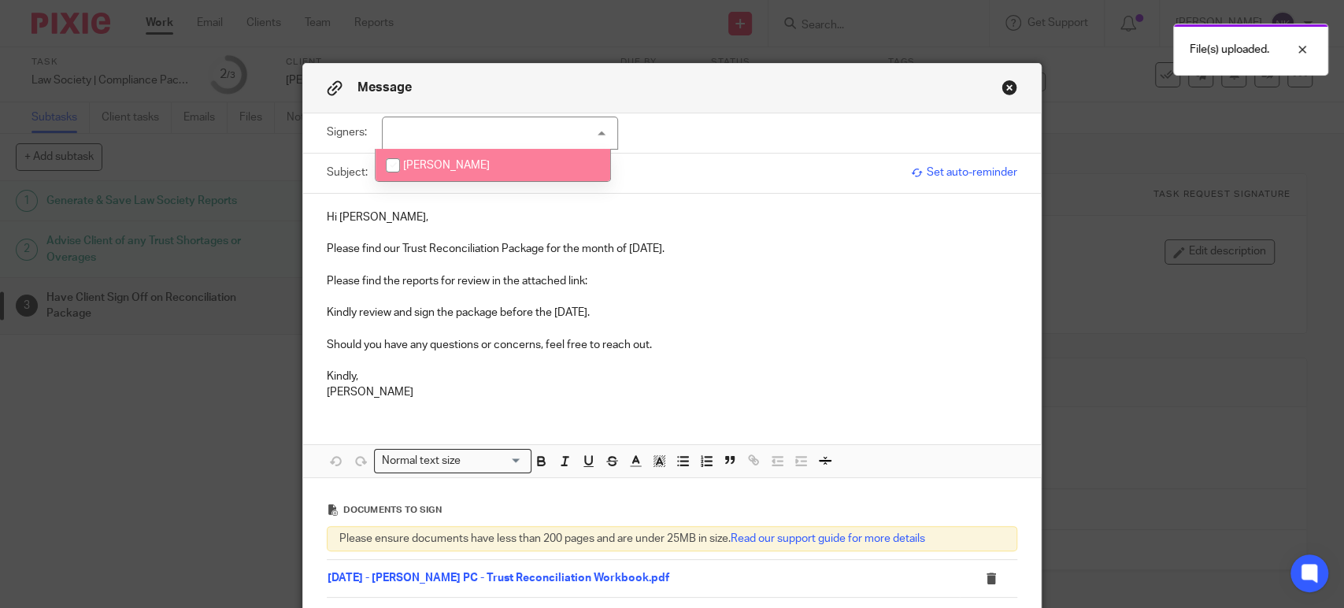
click at [480, 169] on li "[PERSON_NAME]" at bounding box center [493, 165] width 235 height 32
checkbox input "true"
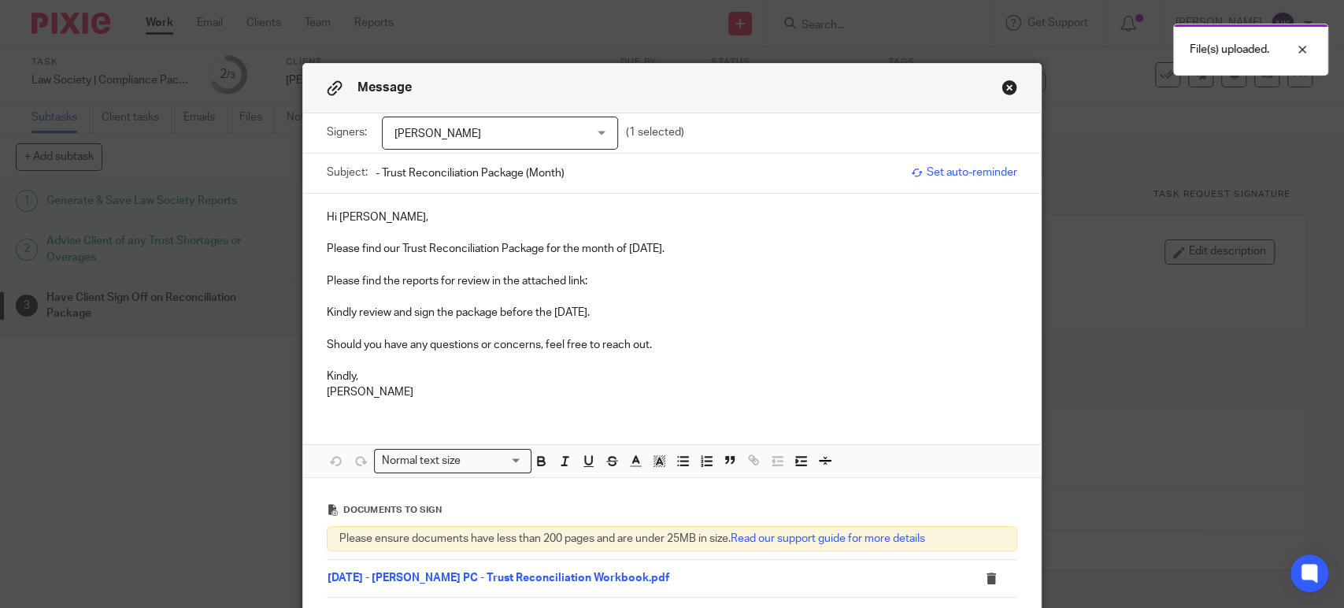
click at [498, 224] on p "Hi [PERSON_NAME]," at bounding box center [672, 217] width 691 height 16
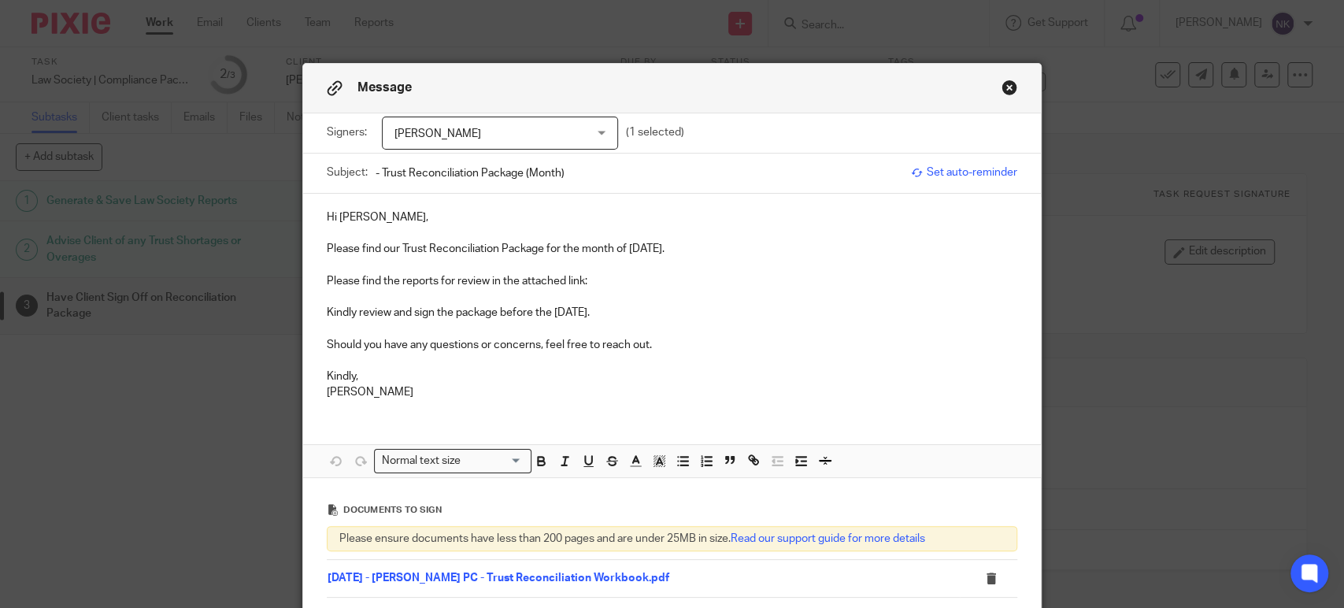
drag, startPoint x: 624, startPoint y: 246, endPoint x: 670, endPoint y: 251, distance: 45.9
click at [670, 251] on p "Please find our Trust Reconciliation Package for the month of [DATE]." at bounding box center [672, 249] width 691 height 16
copy p "[DATE]"
drag, startPoint x: 573, startPoint y: 169, endPoint x: 518, endPoint y: 176, distance: 55.6
click at [518, 176] on input "- Trust Reconciliation Package (Month)" at bounding box center [640, 172] width 528 height 35
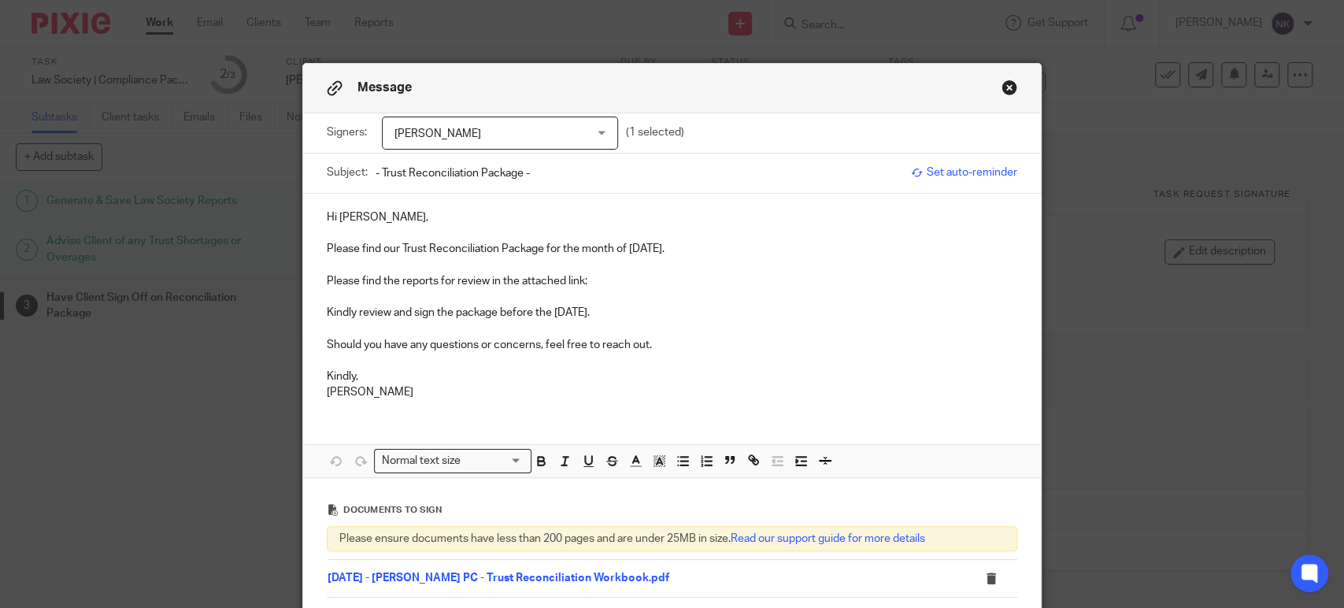
paste input "July 2025"
click at [376, 172] on input "- Trust Reconciliation Package - July 2025" at bounding box center [640, 172] width 528 height 35
paste input "Alison Dennis Professional Corporation"
type input "Alison Dennis Professional Corporation - Trust Reconciliation Package - July 20…"
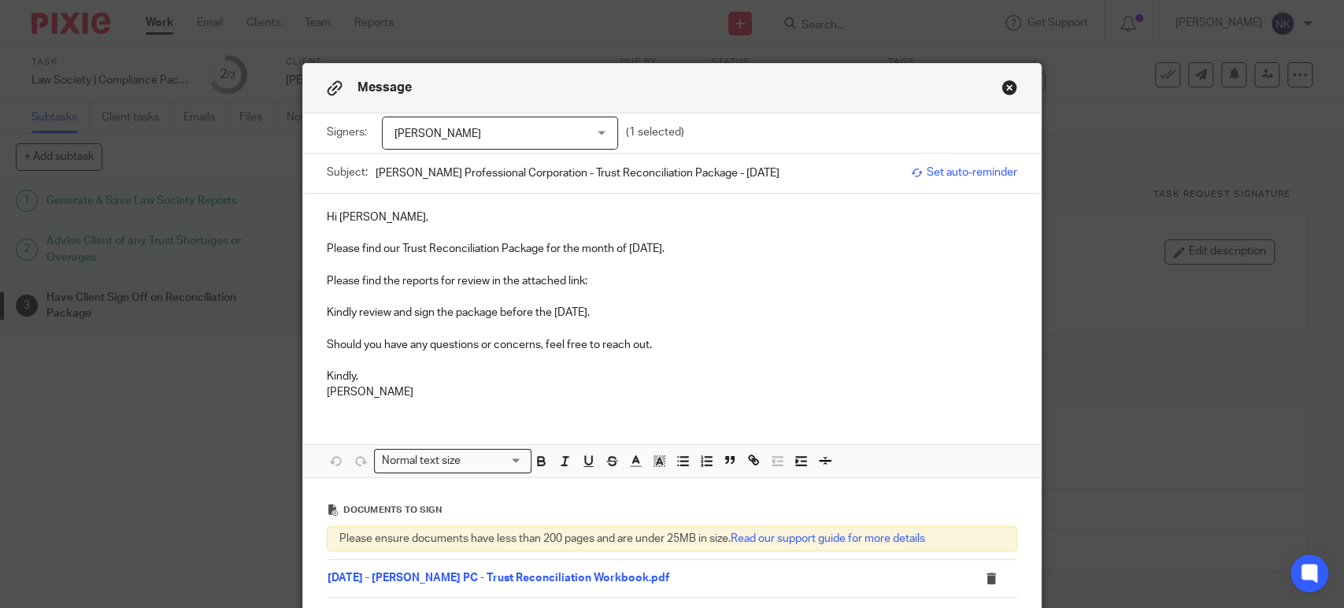
click at [596, 284] on p "Please find the reports for review in the attached link:" at bounding box center [672, 281] width 691 height 16
click at [617, 279] on p "Please find the reports for review in the attached link:" at bounding box center [672, 281] width 691 height 16
click at [608, 282] on link "07 - July" at bounding box center [608, 281] width 42 height 11
click at [514, 326] on link "https://archeradvisoryinc.sharepoint.com/:f:/s/CompanyPortal/Ejzeoa43rqhEla4ekF…" at bounding box center [458, 330] width 113 height 16
click at [857, 382] on p "Kindly," at bounding box center [672, 377] width 691 height 16
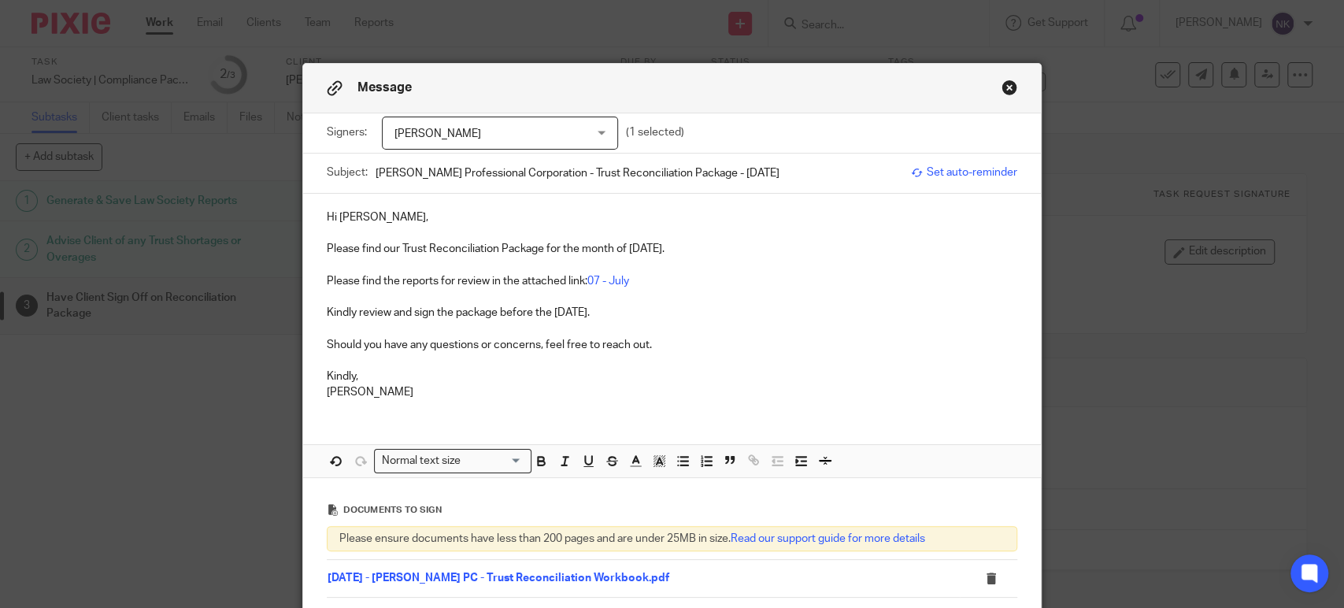
scroll to position [236, 0]
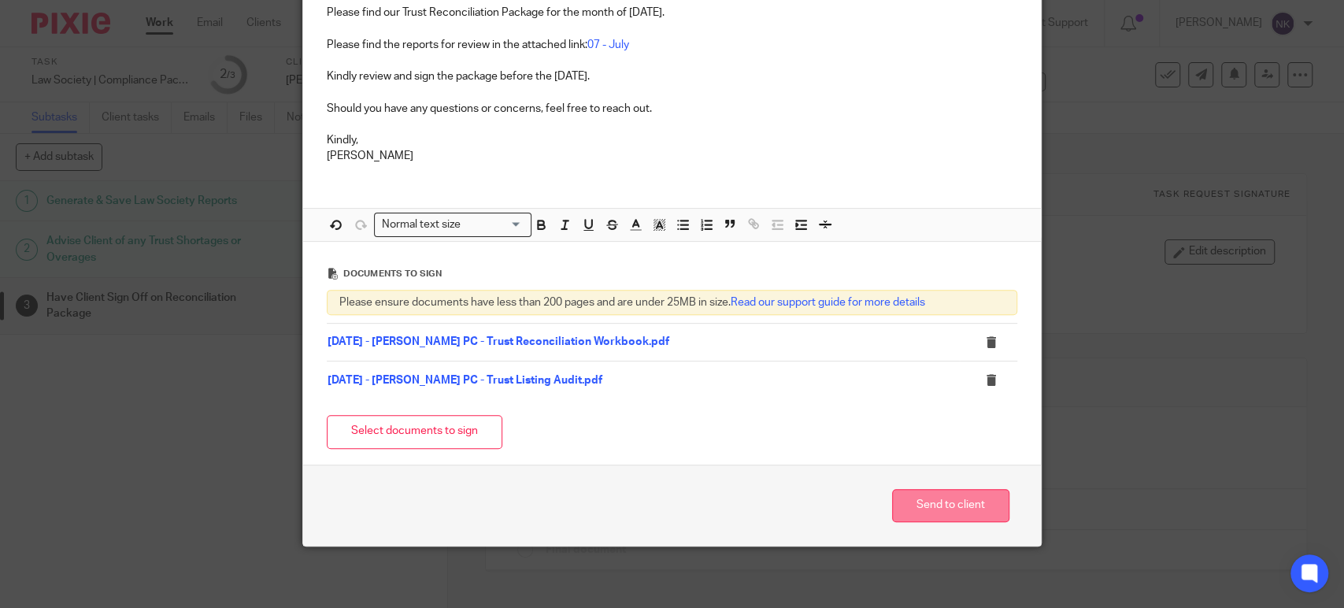
click at [934, 498] on button "Send to client" at bounding box center [950, 506] width 117 height 34
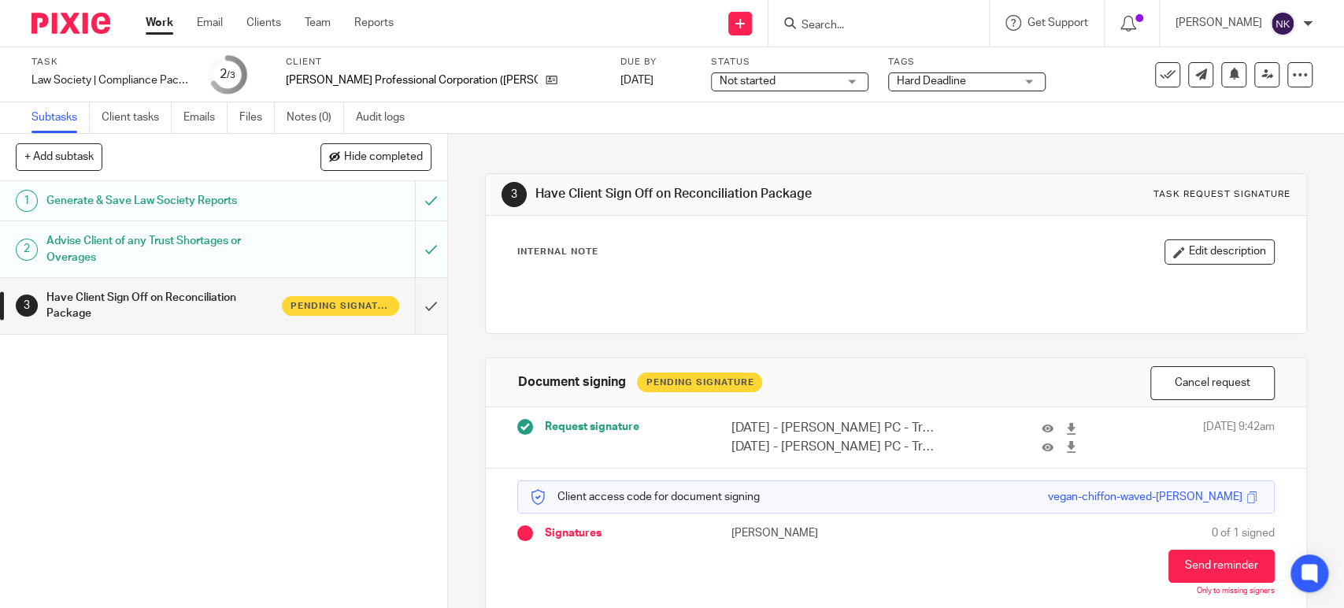
click at [1292, 29] on img at bounding box center [1282, 23] width 25 height 25
click at [850, 24] on input "Search" at bounding box center [871, 26] width 142 height 14
paste input "North Star Legal PC"
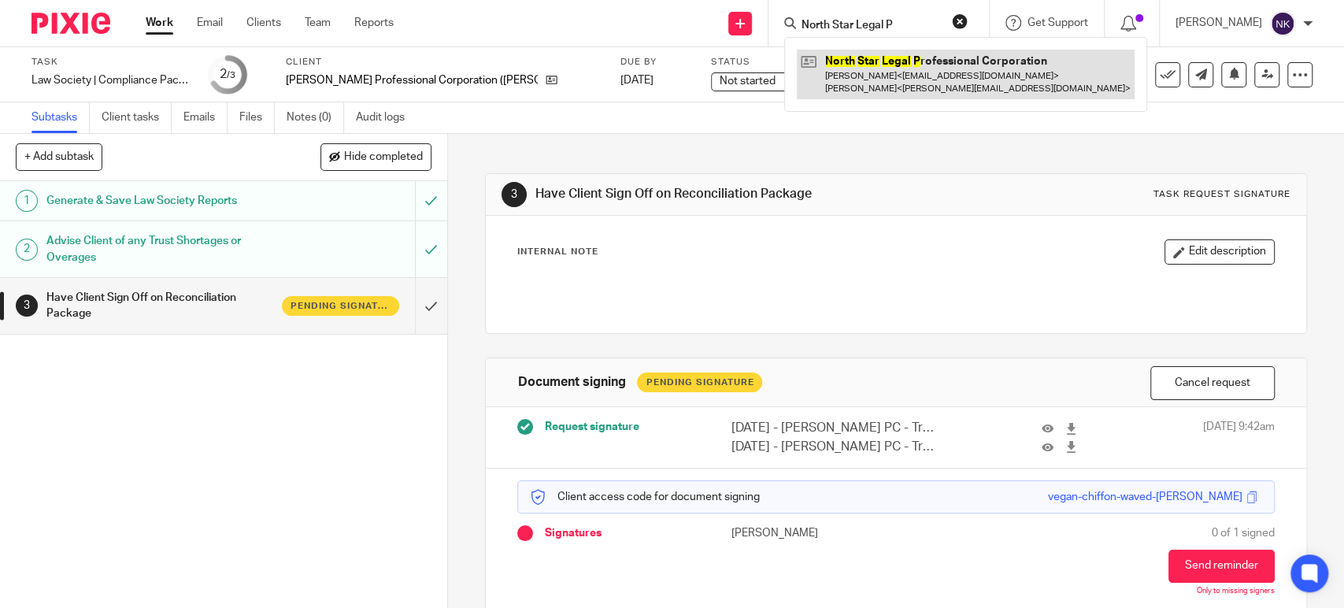
type input "North Star Legal P"
click at [960, 71] on link at bounding box center [966, 74] width 338 height 49
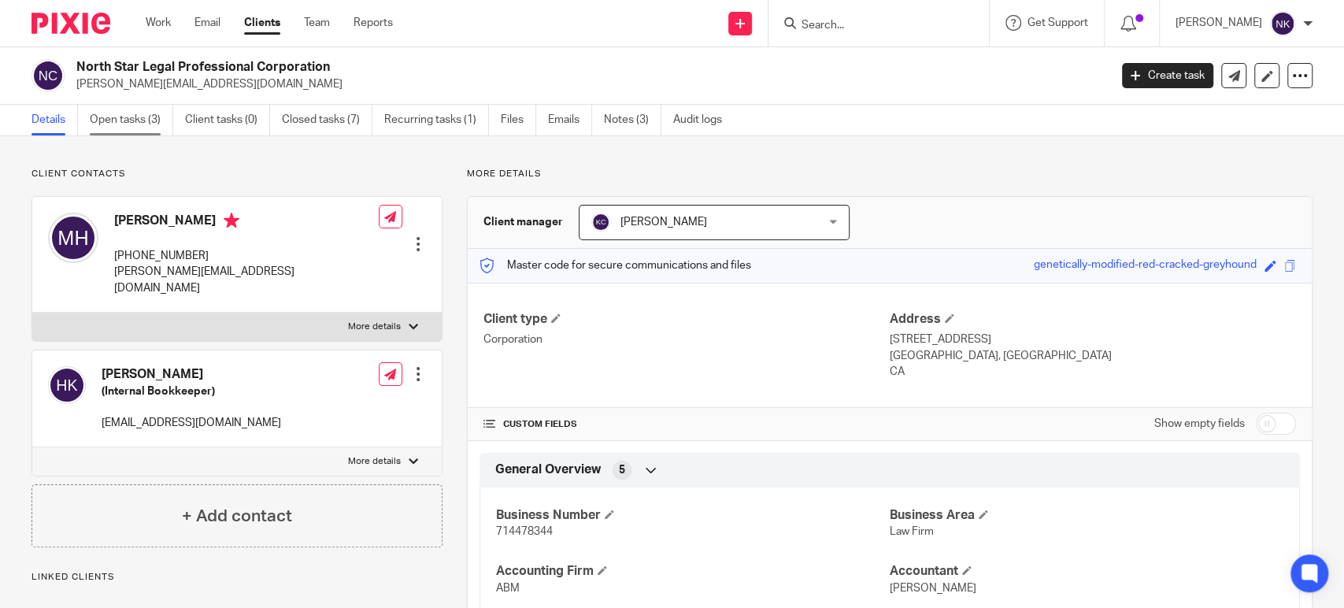
click at [145, 132] on link "Open tasks (3)" at bounding box center [131, 120] width 83 height 31
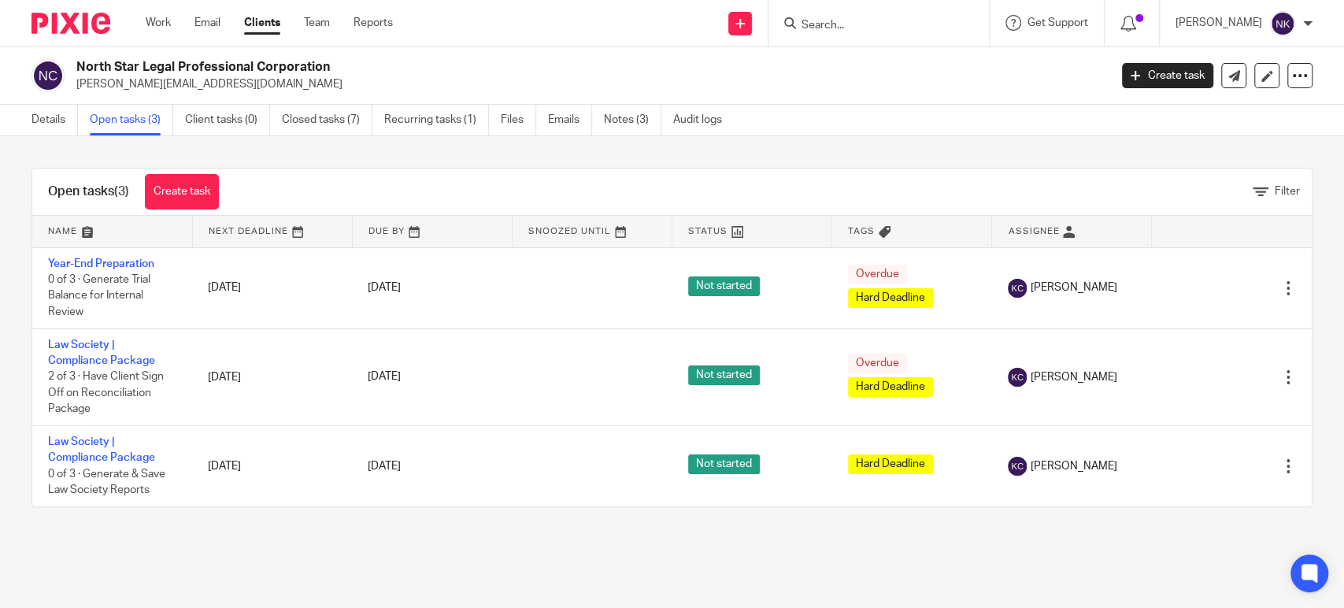
click at [1302, 20] on div "[PERSON_NAME]" at bounding box center [1244, 23] width 137 height 25
click at [1222, 108] on span "Logout" at bounding box center [1239, 109] width 35 height 11
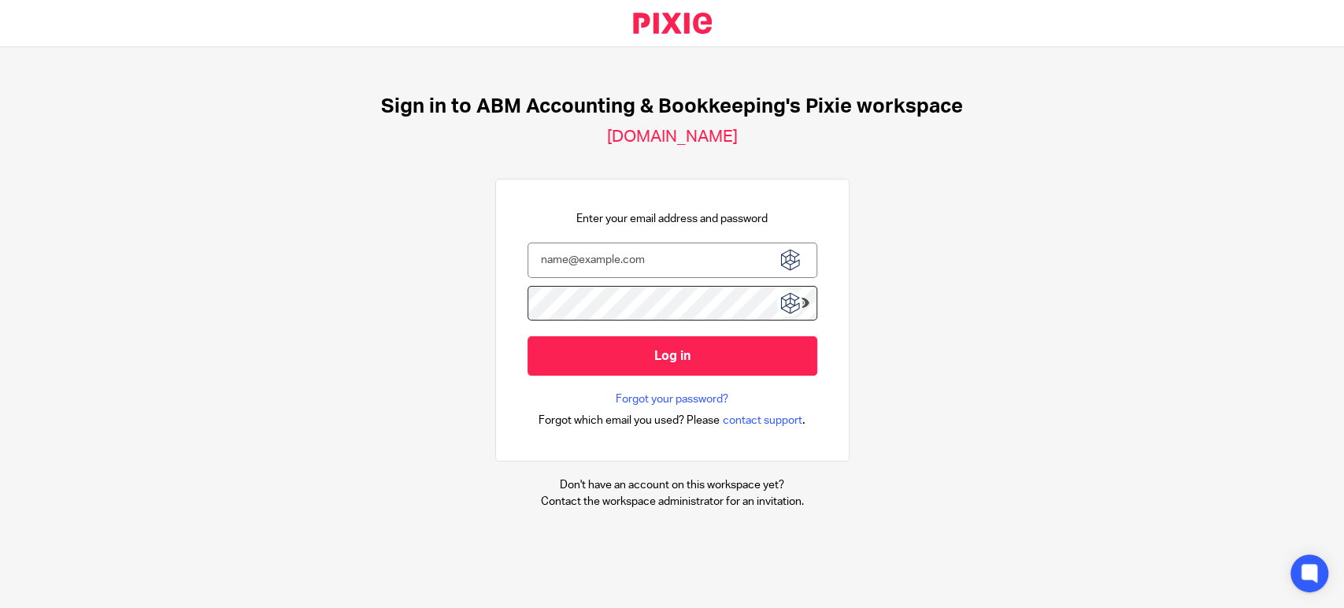
click at [777, 251] on img at bounding box center [790, 260] width 28 height 28
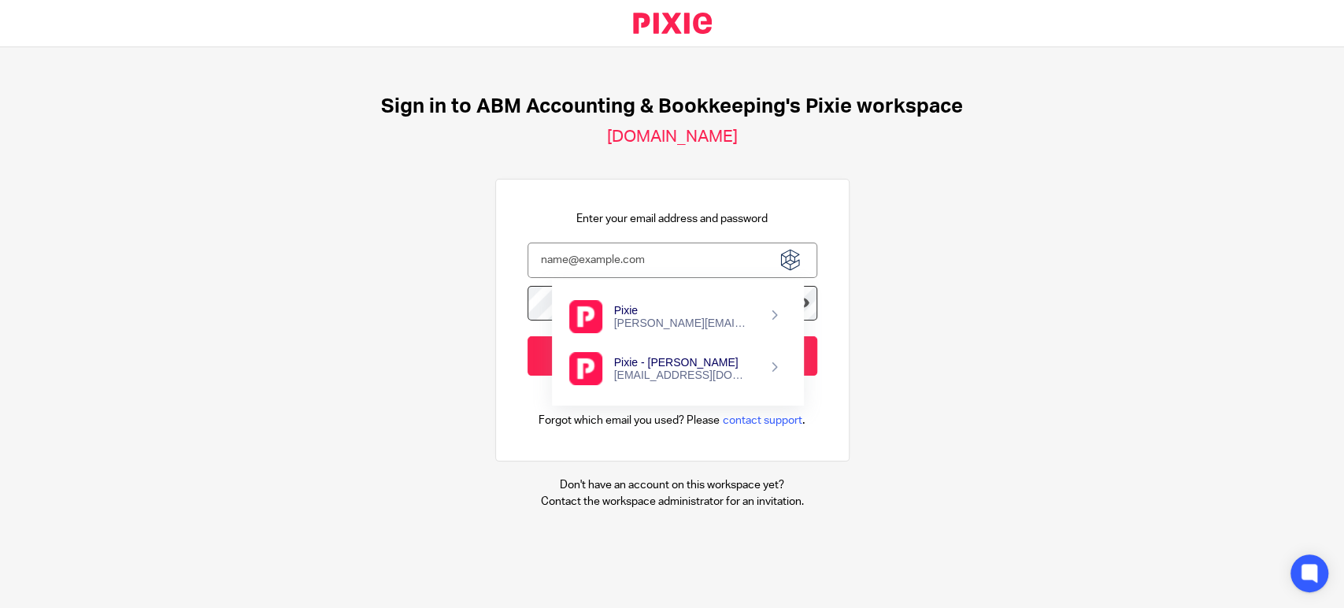
click at [644, 367] on div "Pixie - [PERSON_NAME]" at bounding box center [682, 362] width 137 height 13
click at [913, 339] on div "Sign in to ABM Accounting & Bookkeeping's Pixie workspace [DOMAIN_NAME] Enter y…" at bounding box center [672, 302] width 1344 height 510
type input "[EMAIL_ADDRESS][DOMAIN_NAME]"
